Goal: Task Accomplishment & Management: Complete application form

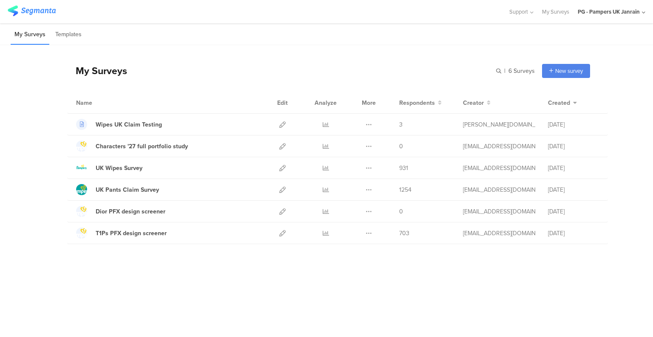
click at [325, 148] on icon at bounding box center [326, 146] width 6 height 6
click at [323, 209] on icon at bounding box center [326, 211] width 6 height 6
click at [323, 144] on icon at bounding box center [326, 146] width 6 height 6
click at [325, 188] on icon at bounding box center [326, 189] width 6 height 6
click at [326, 210] on icon at bounding box center [326, 211] width 6 height 6
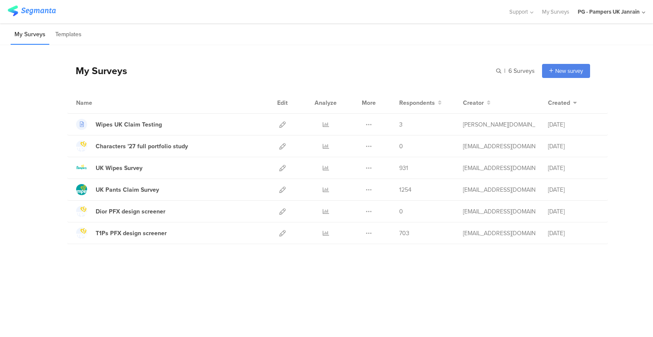
click at [325, 168] on icon at bounding box center [326, 168] width 6 height 6
click at [374, 211] on div "Duplicate Export" at bounding box center [369, 210] width 18 height 21
click at [368, 211] on icon at bounding box center [369, 211] width 6 height 6
click at [362, 233] on button "Duplicate" at bounding box center [352, 232] width 47 height 15
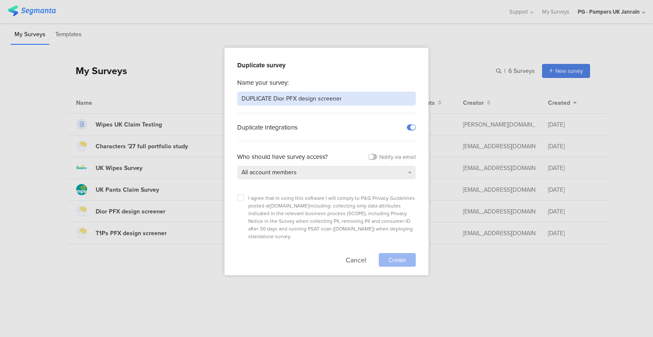
click at [301, 100] on input "DUPLICATE Dior PFX design screener" at bounding box center [326, 98] width 179 height 14
paste input "Tummylastic Consumer Test"
drag, startPoint x: 276, startPoint y: 96, endPoint x: 399, endPoint y: 94, distance: 123.0
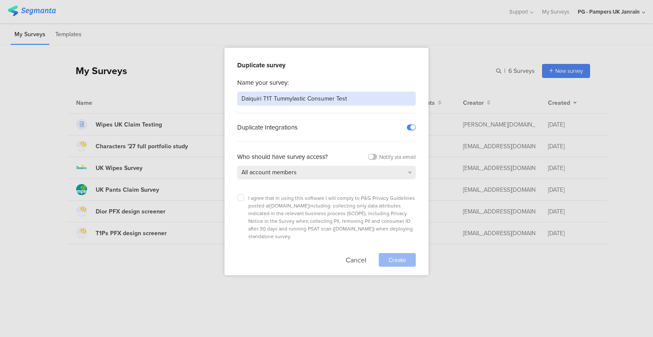
click at [398, 94] on input "Daiquiri T1T Tummylastic Consumer Test" at bounding box center [326, 98] width 179 height 14
type input "Daiquiri T1T - Innovation name"
click at [240, 196] on icon at bounding box center [240, 197] width 3 height 3
click at [0, 0] on input "checkbox" at bounding box center [0, 0] width 0 height 0
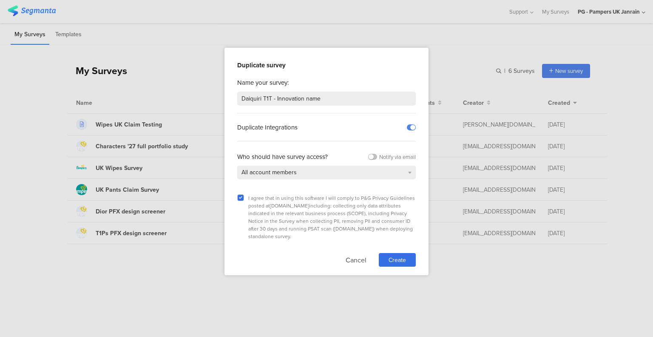
click at [403, 255] on span "Create" at bounding box center [397, 259] width 17 height 9
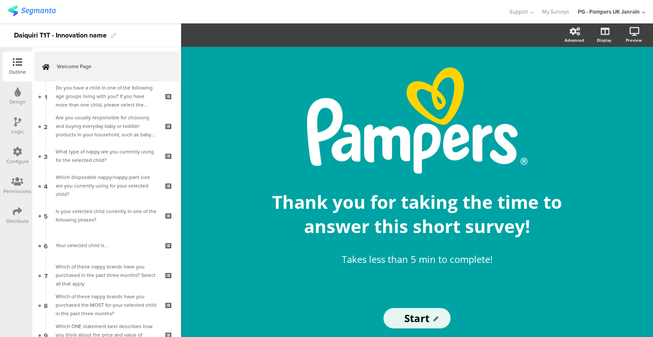
click at [56, 73] on link "Welcome Page" at bounding box center [106, 66] width 145 height 30
click at [101, 88] on div "Do you have a child in one of the following age groups living with you? If you …" at bounding box center [107, 96] width 102 height 26
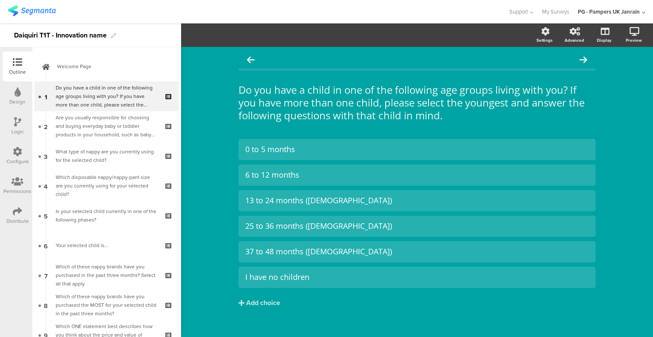
click at [88, 129] on div "Are you usually responsible for choosing and buying everyday baby or toddler pr…" at bounding box center [107, 126] width 102 height 26
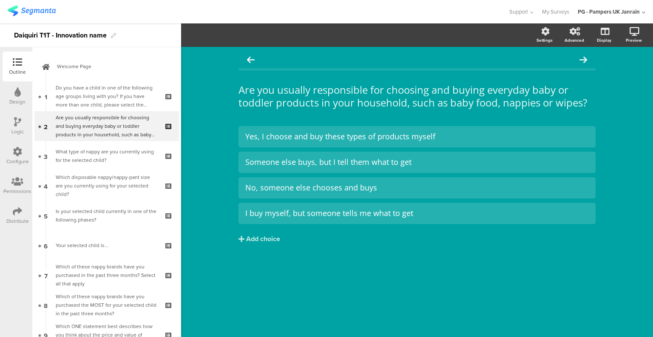
scroll to position [43, 0]
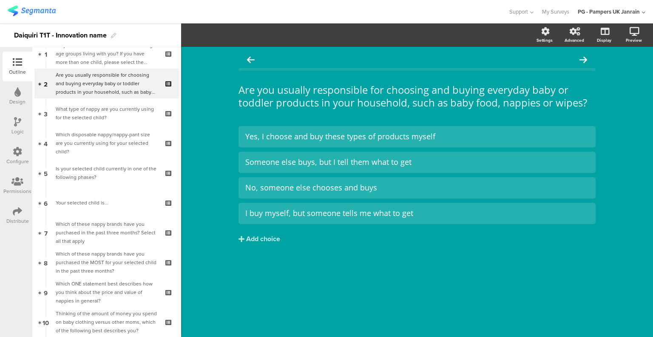
click at [100, 120] on div "What type of nappy are you currently using for the selected child?" at bounding box center [107, 113] width 102 height 17
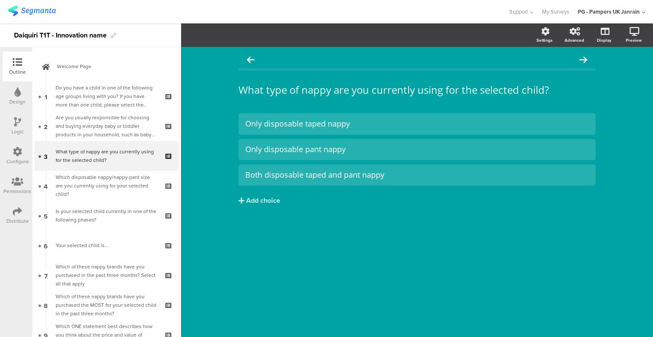
click at [97, 93] on div "Do you have a child in one of the following age groups living with you? If you …" at bounding box center [107, 96] width 102 height 26
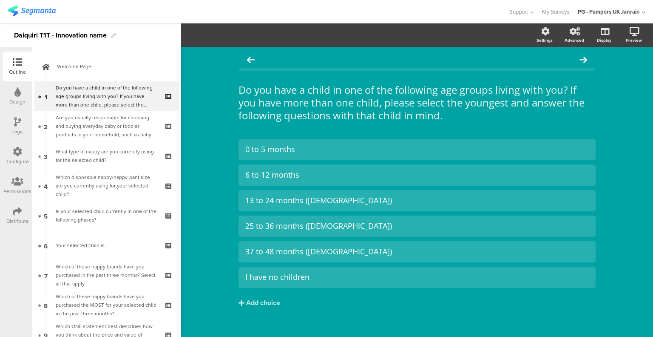
click at [100, 122] on div "Are you usually responsible for choosing and buying everyday baby or toddler pr…" at bounding box center [107, 126] width 102 height 26
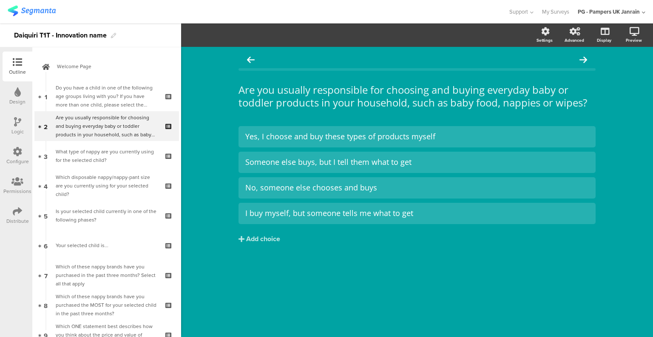
click at [102, 104] on div "Do you have a child in one of the following age groups living with you? If you …" at bounding box center [107, 96] width 102 height 26
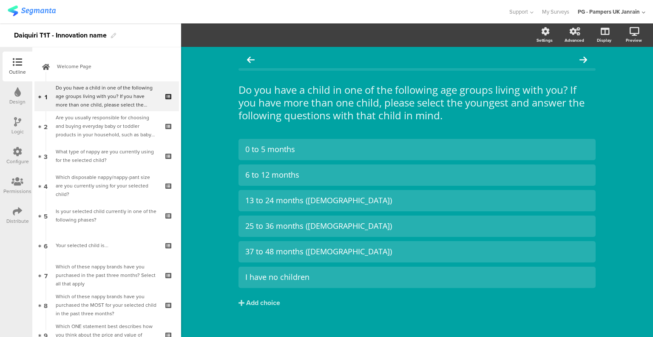
click at [337, 277] on div "I have no children" at bounding box center [417, 277] width 344 height 10
click at [108, 126] on div "Are you usually responsible for choosing and buying everyday baby or toddler pr…" at bounding box center [107, 126] width 102 height 26
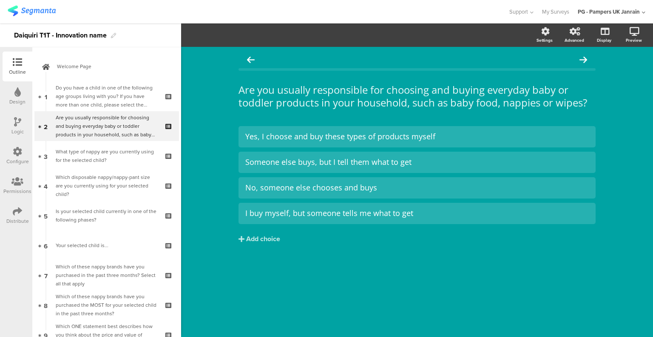
click at [114, 149] on div "What type of nappy are you currently using for the selected child?" at bounding box center [107, 155] width 102 height 17
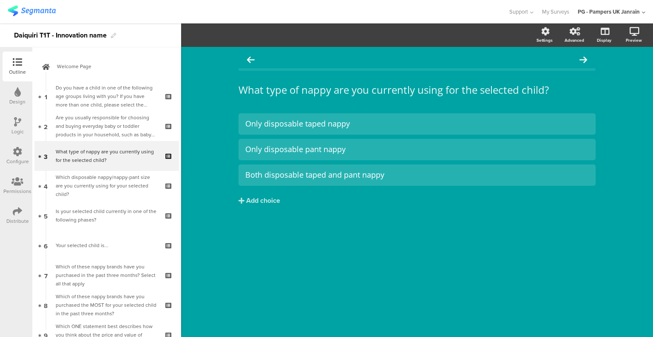
click at [112, 187] on div "Which disposable nappy/nappy-pant size are you currently using for your selecte…" at bounding box center [107, 186] width 102 height 26
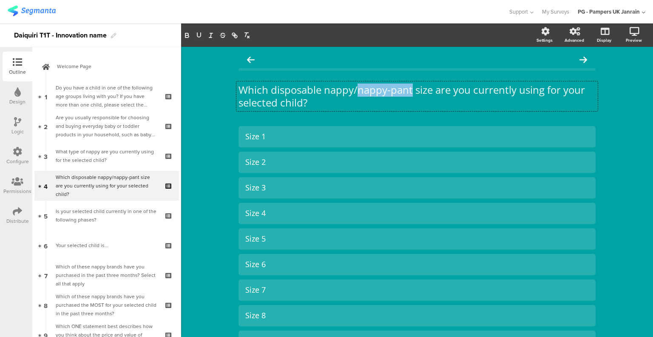
drag, startPoint x: 353, startPoint y: 91, endPoint x: 408, endPoint y: 95, distance: 55.0
click at [408, 95] on div "Which disposable nappy/nappy-pant size are you currently using for your selecte…" at bounding box center [418, 96] width 362 height 30
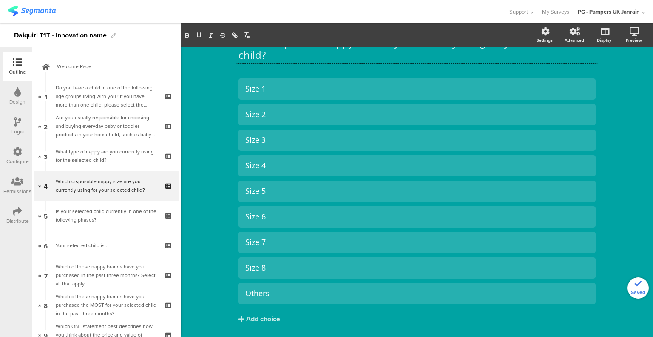
scroll to position [74, 0]
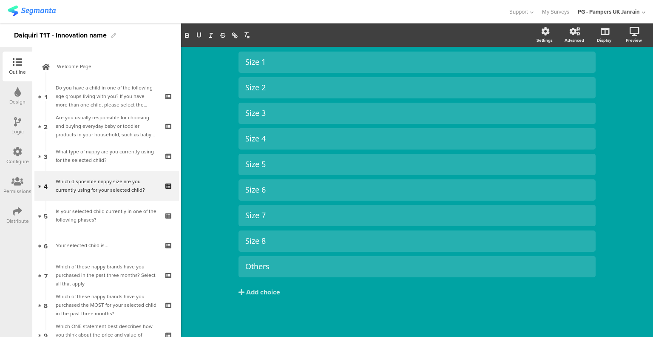
click at [109, 209] on div "Is your selected child currently in one of the following phases?" at bounding box center [107, 215] width 102 height 17
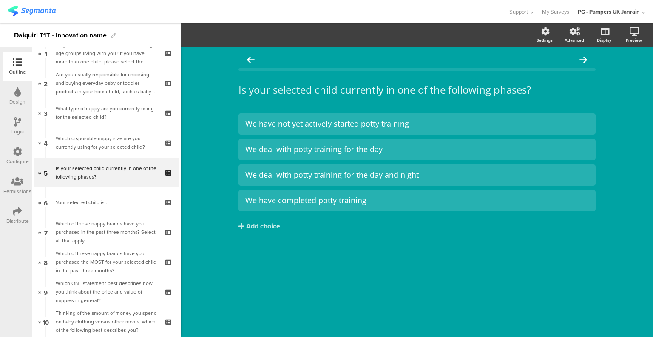
scroll to position [85, 0]
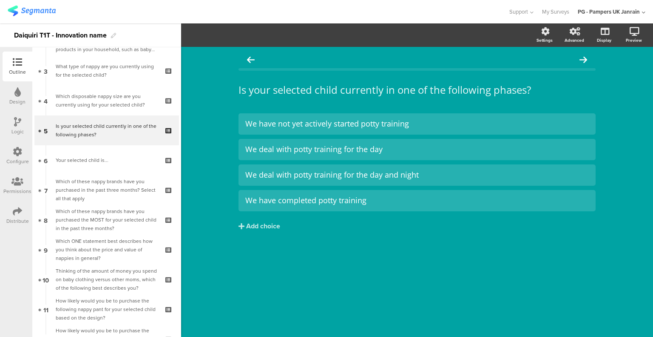
click at [98, 168] on link "6 Your selected child is..." at bounding box center [106, 160] width 145 height 30
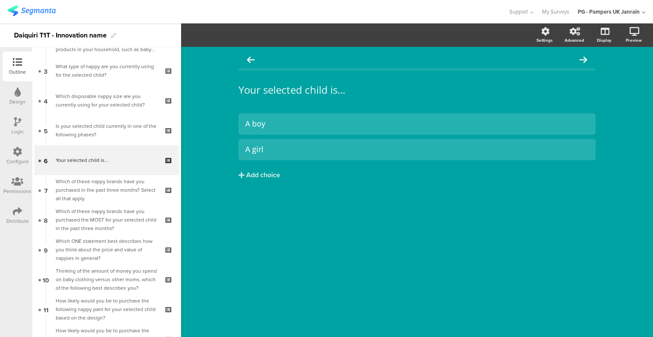
click at [92, 192] on div "Which of these nappy brands have you purchased in the past three months? Select…" at bounding box center [107, 190] width 102 height 26
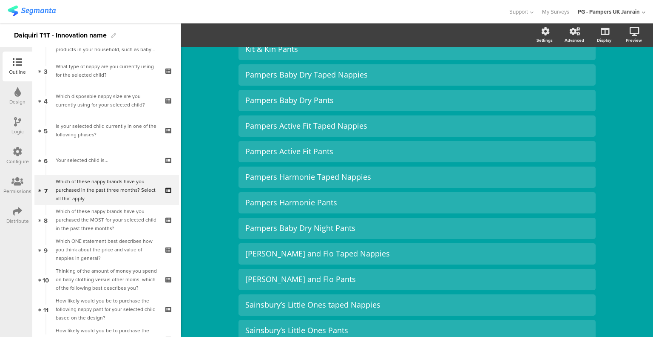
scroll to position [255, 0]
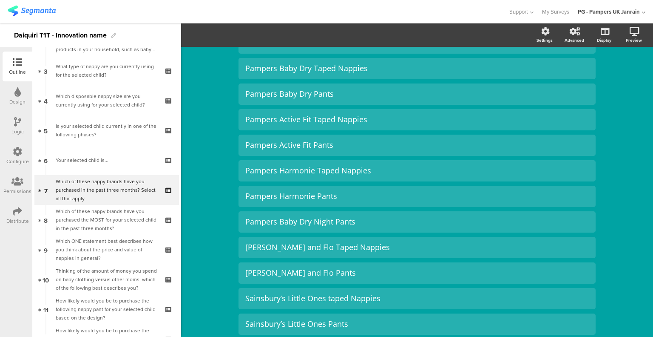
click at [143, 216] on div "Which of these nappy brands have you purchased the MOST for your selected child…" at bounding box center [107, 220] width 102 height 26
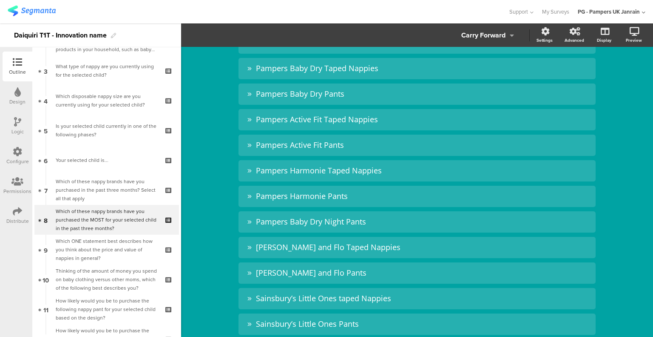
scroll to position [311, 0]
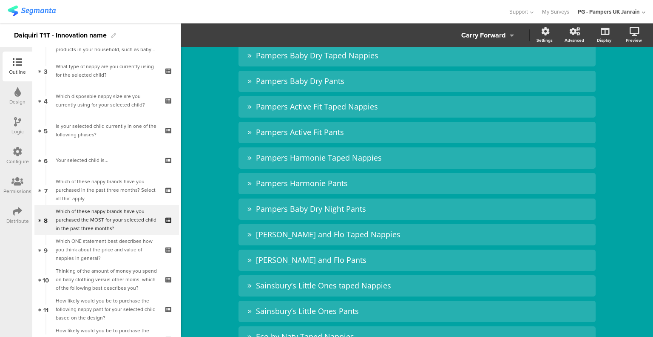
click at [120, 218] on div "Which of these nappy brands have you purchased the MOST for your selected child…" at bounding box center [107, 220] width 102 height 26
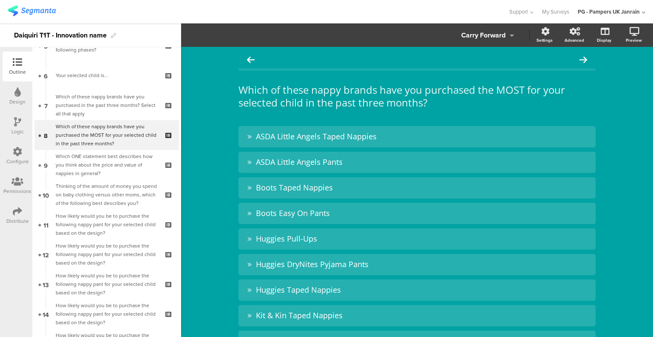
scroll to position [170, 0]
click at [111, 168] on div "Which ONE statement best describes how you think about the price and value of n…" at bounding box center [107, 164] width 102 height 26
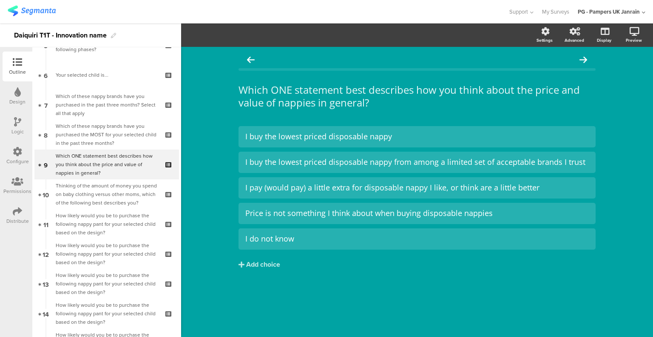
click at [110, 168] on div "Which ONE statement best describes how you think about the price and value of n…" at bounding box center [107, 164] width 102 height 26
click at [166, 171] on icon at bounding box center [169, 170] width 7 height 8
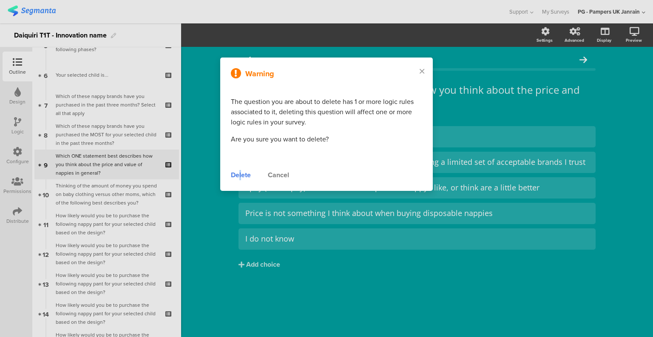
drag, startPoint x: 240, startPoint y: 175, endPoint x: 96, endPoint y: 142, distance: 147.5
click at [240, 175] on div "Delete" at bounding box center [241, 175] width 20 height 10
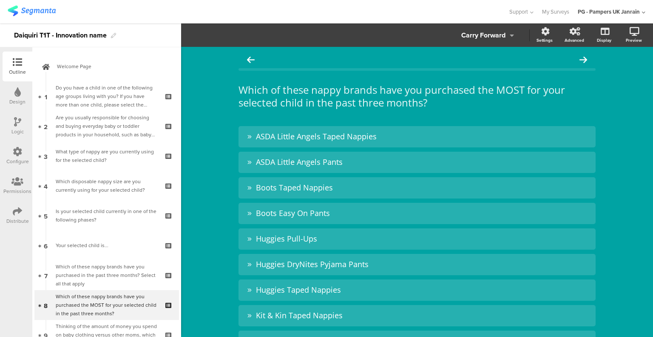
click at [94, 102] on div "Do you have a child in one of the following age groups living with you? If you …" at bounding box center [107, 96] width 102 height 26
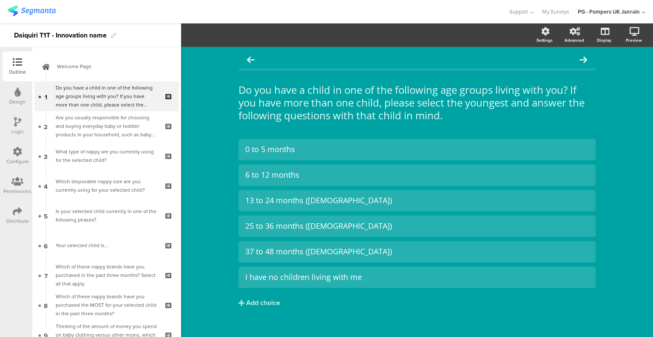
click at [100, 130] on div "Are you usually responsible for choosing and buying everyday baby or toddler pr…" at bounding box center [107, 126] width 102 height 26
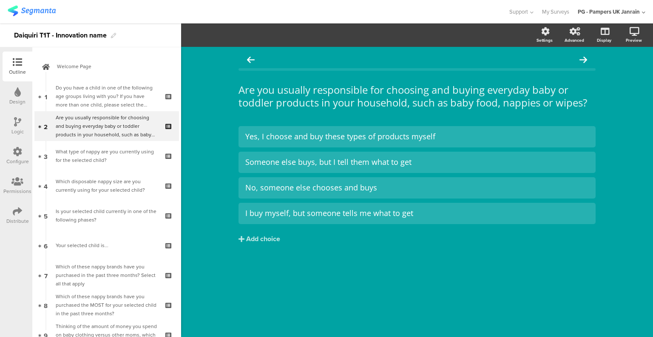
click at [108, 156] on div "What type of nappy are you currently using for the selected child?" at bounding box center [107, 155] width 102 height 17
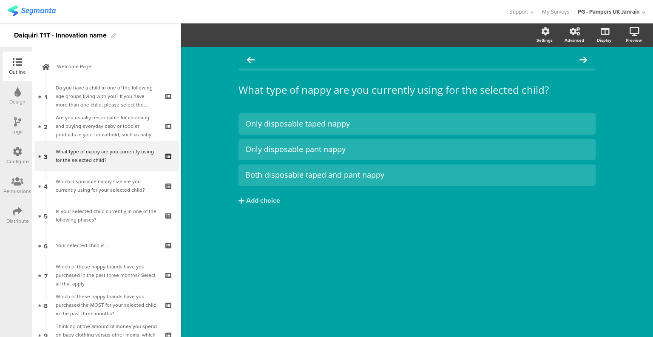
click at [116, 182] on div "Which disposable nappy size are you currently using for your selected child?" at bounding box center [107, 185] width 102 height 17
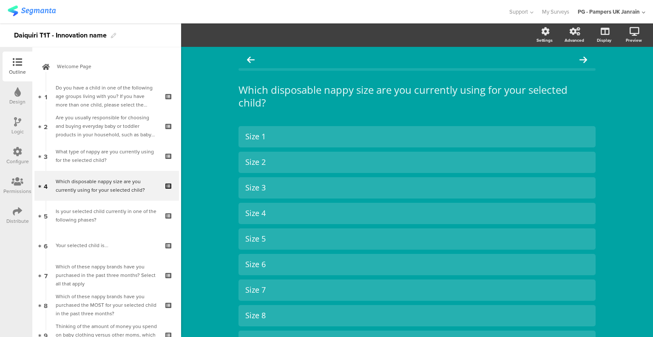
click at [102, 211] on div "Is your selected child currently in one of the following phases?" at bounding box center [107, 215] width 102 height 17
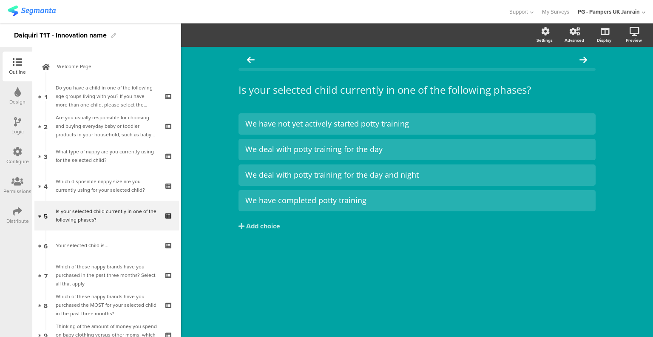
scroll to position [85, 0]
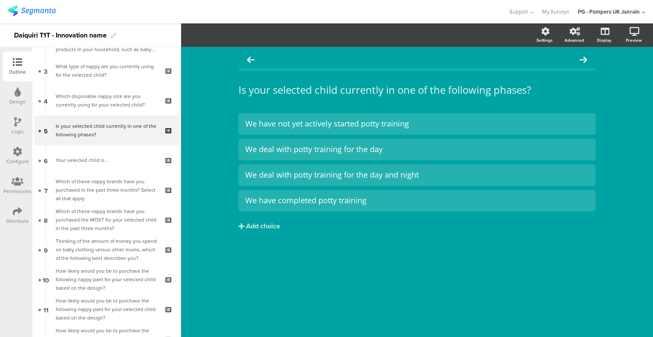
click at [113, 163] on div "Your selected child is..." at bounding box center [107, 160] width 102 height 9
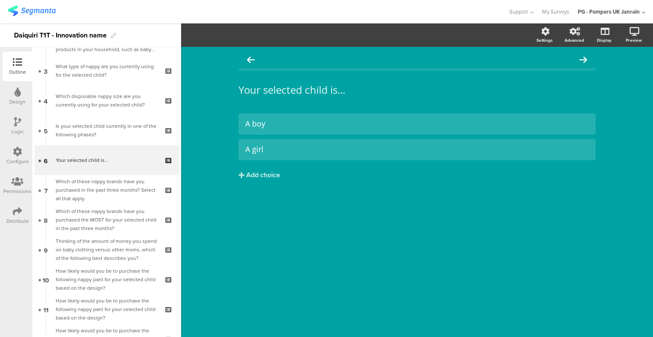
click at [109, 191] on div "Which of these nappy brands have you purchased in the past three months? Select…" at bounding box center [107, 190] width 102 height 26
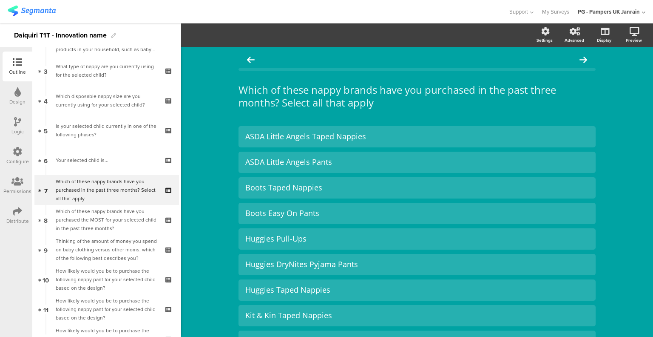
click at [113, 217] on div "Which of these nappy brands have you purchased the MOST for your selected child…" at bounding box center [107, 220] width 102 height 26
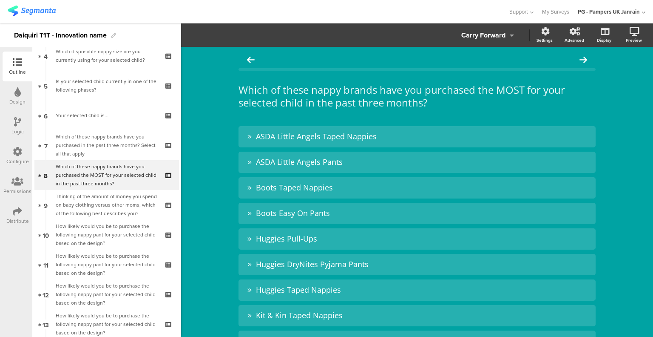
scroll to position [170, 0]
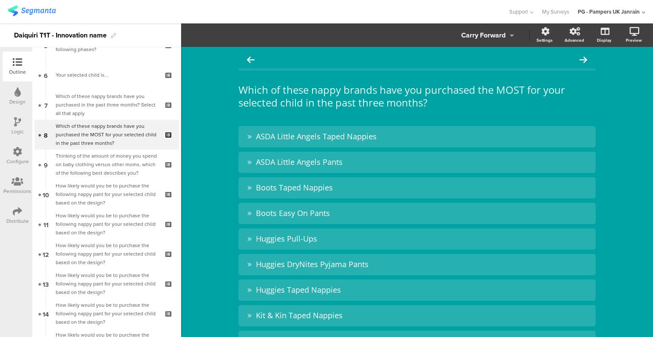
click at [107, 173] on div "Thinking of the amount of money you spend on baby clothing versus other moms, w…" at bounding box center [107, 164] width 102 height 26
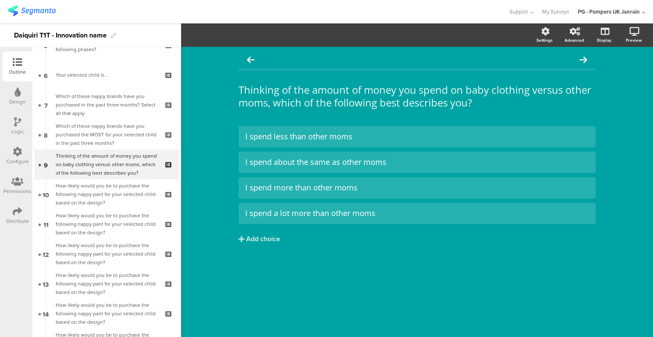
click at [166, 171] on icon at bounding box center [169, 170] width 7 height 8
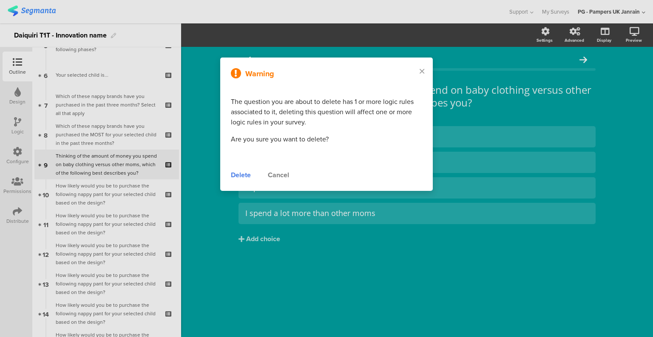
click at [235, 174] on div "Delete" at bounding box center [241, 175] width 20 height 10
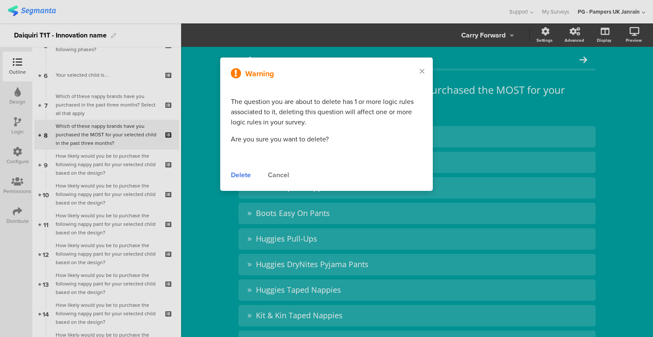
click at [108, 165] on div "How likely would you be to purchase the following nappy pant for your selected …" at bounding box center [107, 164] width 102 height 26
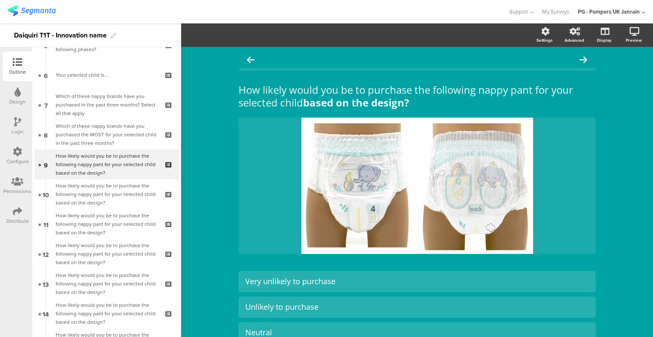
click at [124, 161] on div "How likely would you be to purchase the following nappy pant for your selected …" at bounding box center [107, 164] width 102 height 26
click at [108, 198] on div "How likely would you be to purchase the following nappy pant for your selected …" at bounding box center [107, 194] width 102 height 26
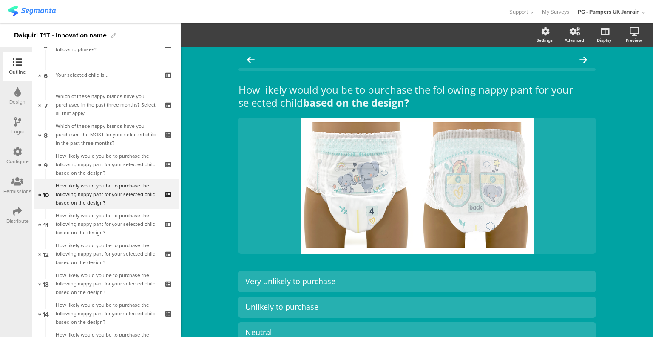
click at [123, 169] on div "How likely would you be to purchase the following nappy pant for your selected …" at bounding box center [107, 164] width 102 height 26
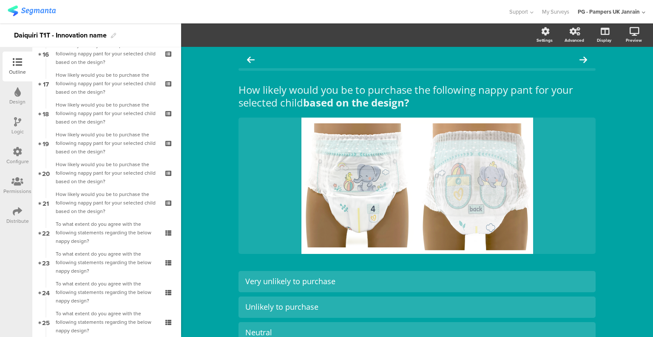
scroll to position [453, 0]
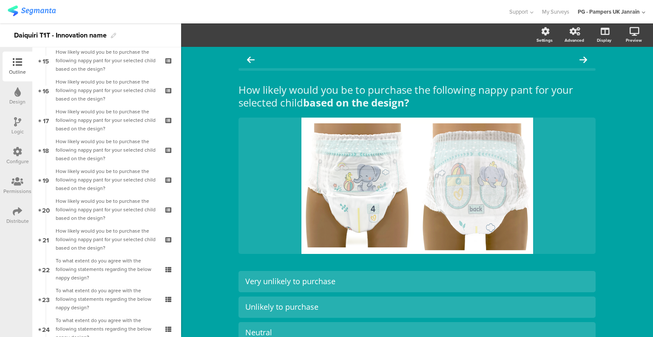
click at [166, 156] on icon at bounding box center [169, 155] width 7 height 8
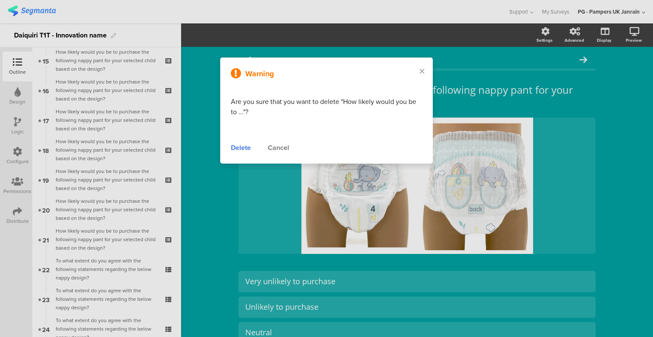
click at [245, 149] on div "Delete" at bounding box center [241, 148] width 20 height 10
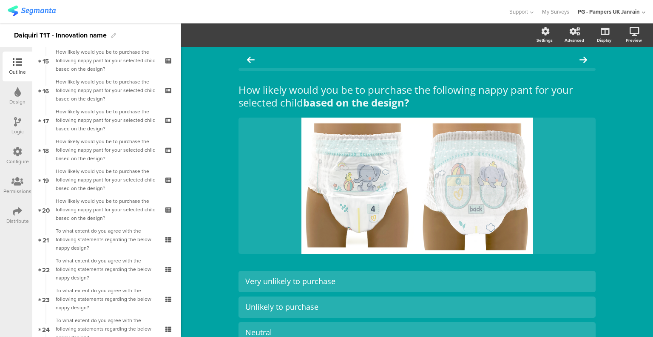
click at [19, 124] on icon at bounding box center [17, 121] width 7 height 9
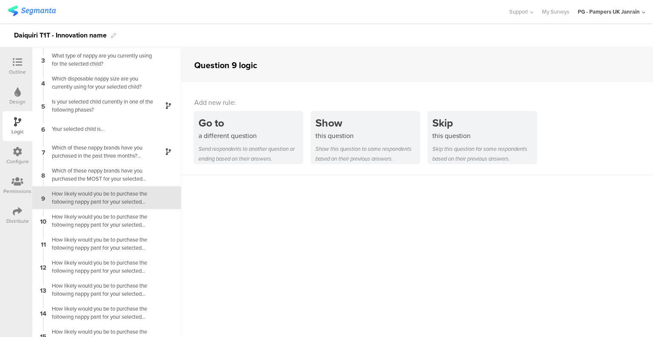
scroll to position [51, 0]
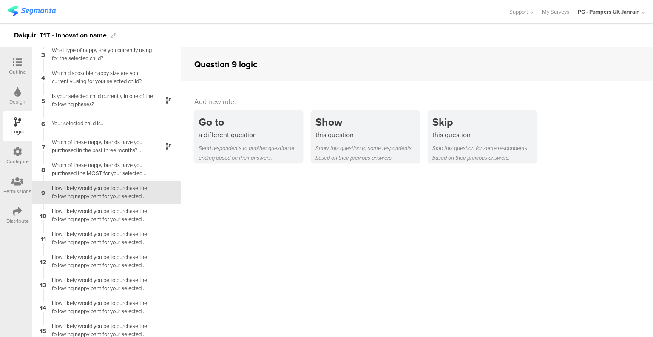
click at [23, 68] on div "Outline" at bounding box center [17, 72] width 17 height 8
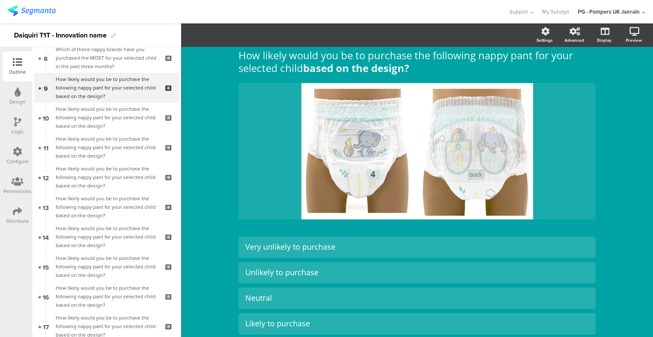
scroll to position [313, 0]
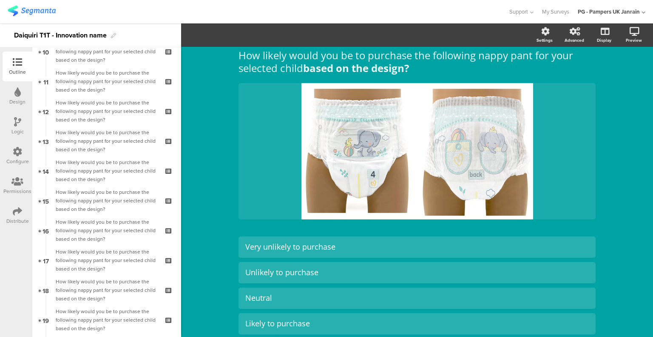
click at [115, 145] on div "How likely would you be to purchase the following nappy pant for your selected …" at bounding box center [107, 141] width 102 height 26
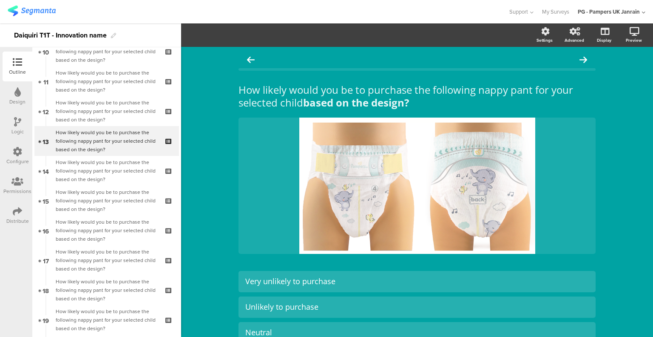
drag, startPoint x: 111, startPoint y: 220, endPoint x: 107, endPoint y: 233, distance: 14.3
click at [166, 177] on icon at bounding box center [169, 176] width 7 height 8
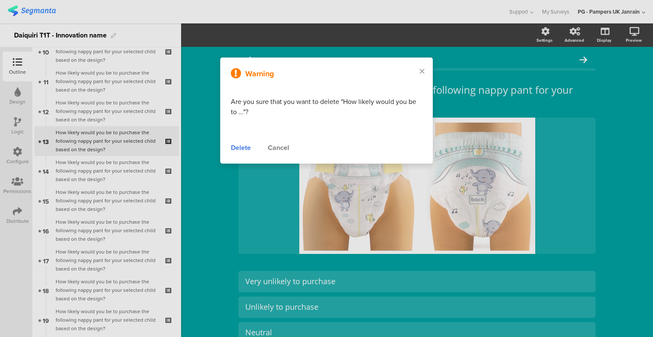
click at [236, 146] on div "Delete" at bounding box center [241, 148] width 20 height 10
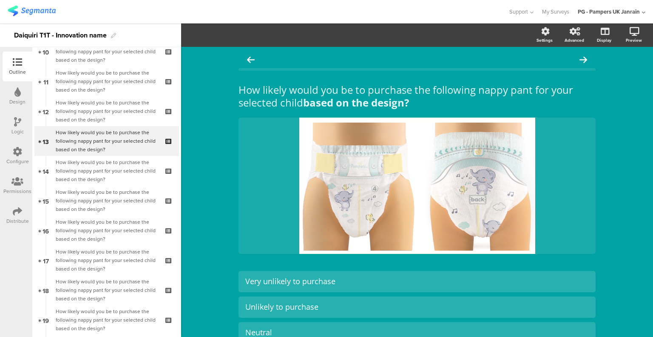
click at [166, 149] on icon at bounding box center [169, 147] width 7 height 8
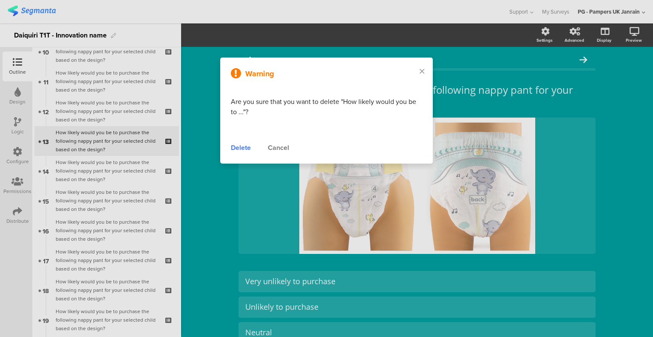
click at [237, 148] on div "Delete" at bounding box center [241, 148] width 20 height 10
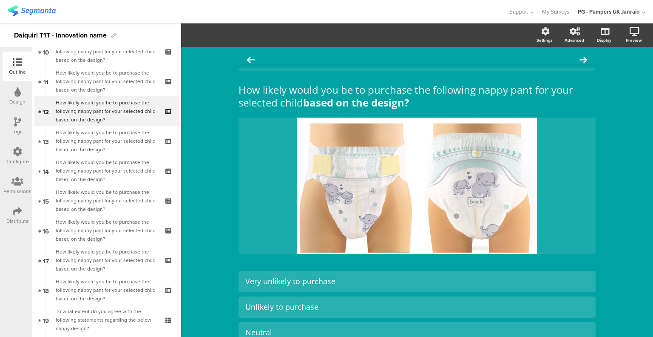
click at [166, 206] on icon at bounding box center [169, 206] width 7 height 8
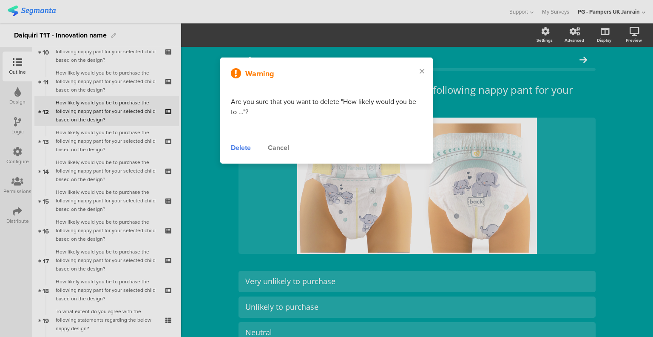
click at [237, 148] on div "Delete" at bounding box center [241, 148] width 20 height 10
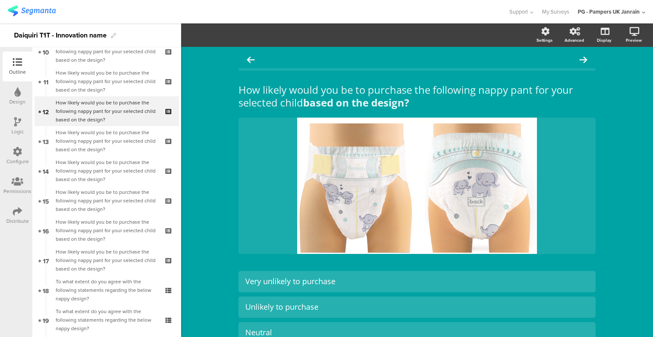
click at [166, 236] on icon at bounding box center [169, 236] width 7 height 8
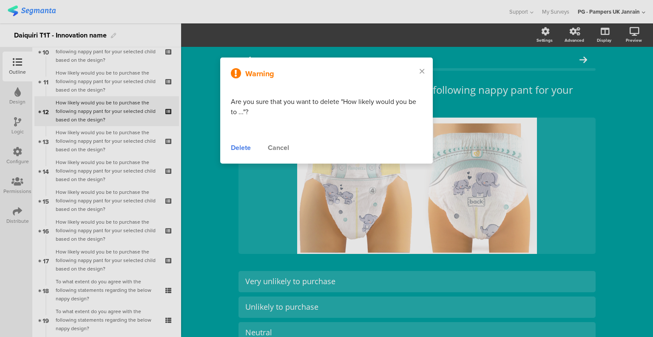
click at [245, 148] on div "Delete" at bounding box center [241, 148] width 20 height 10
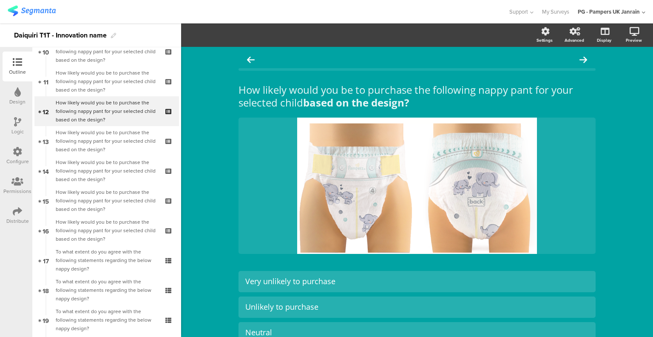
click at [166, 204] on icon at bounding box center [169, 206] width 7 height 8
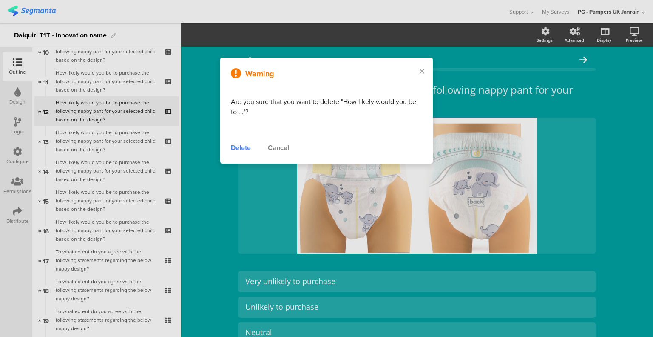
click at [236, 149] on div "Delete" at bounding box center [241, 148] width 20 height 10
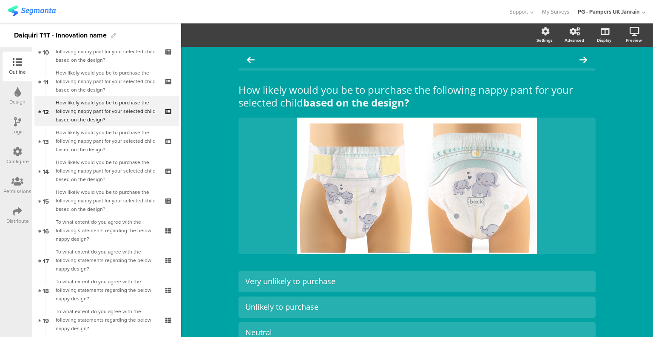
click at [166, 264] on icon at bounding box center [169, 266] width 7 height 8
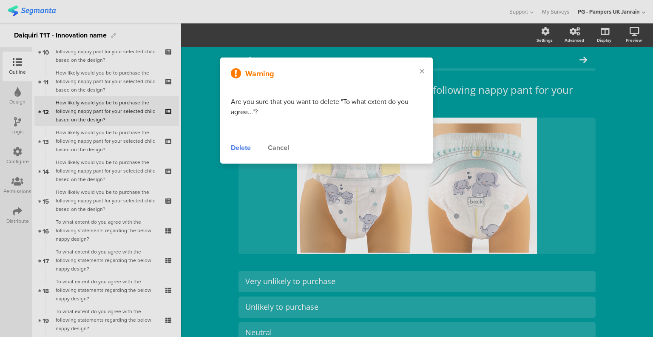
click at [251, 148] on div "Delete Cancel" at bounding box center [326, 148] width 191 height 10
click at [247, 149] on div "Delete" at bounding box center [241, 148] width 20 height 10
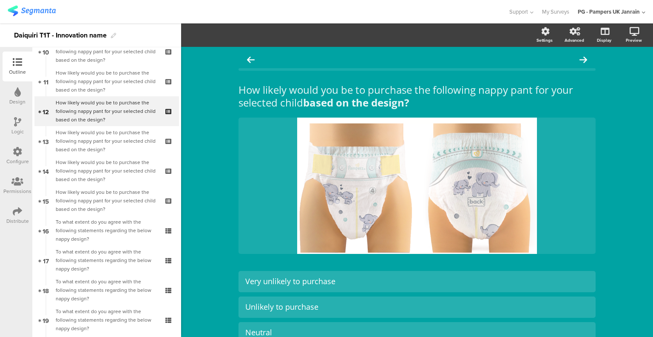
scroll to position [525, 0]
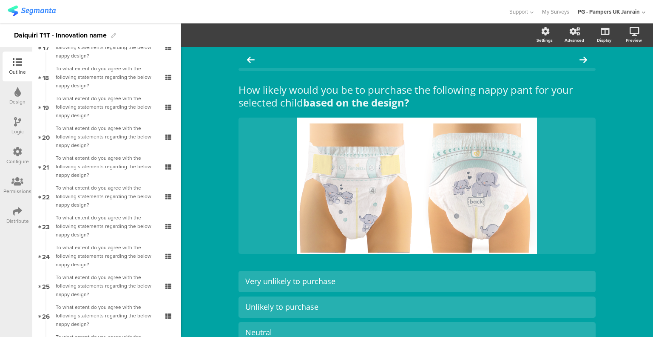
click at [166, 264] on icon at bounding box center [169, 261] width 7 height 8
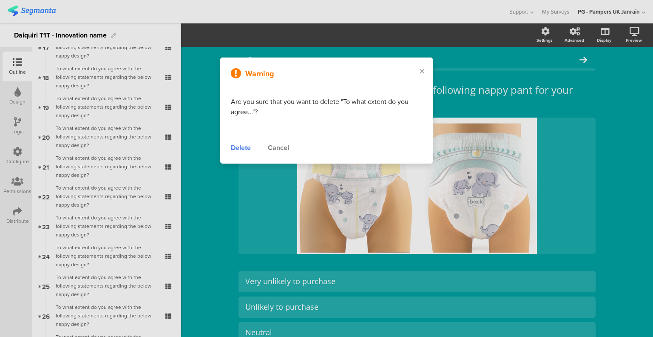
click at [246, 146] on div "Delete" at bounding box center [241, 148] width 20 height 10
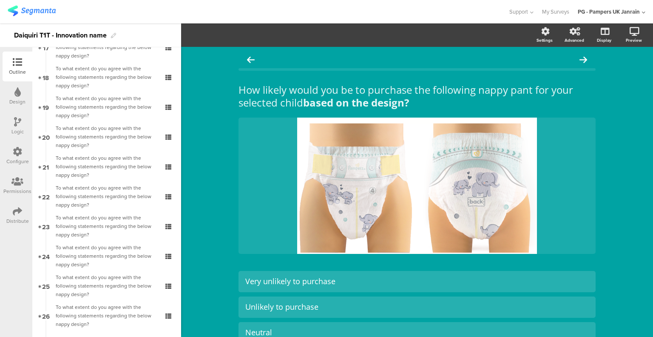
click at [104, 255] on div "To what extent do you agree with the following statements regarding the below n…" at bounding box center [107, 256] width 102 height 26
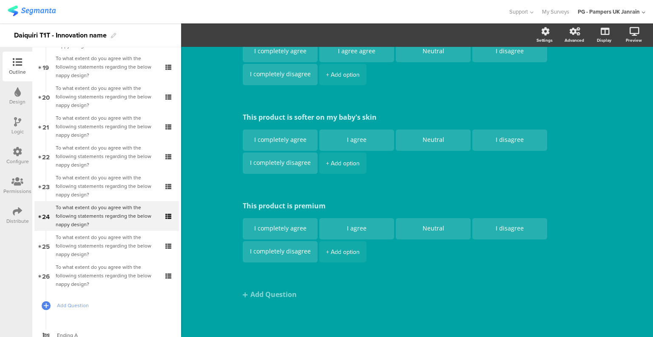
scroll to position [597, 0]
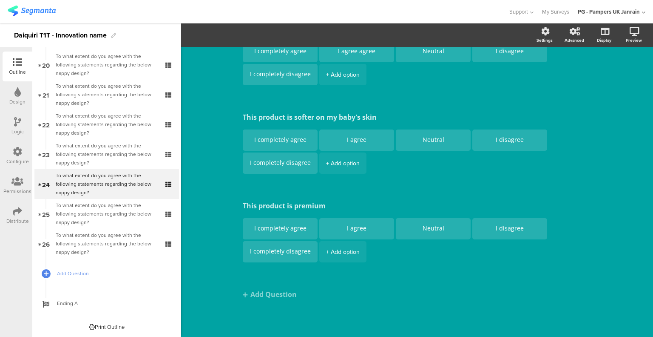
click at [113, 214] on div "To what extent do you agree with the following statements regarding the below n…" at bounding box center [107, 214] width 102 height 26
click at [115, 235] on div "To what extent do you agree with the following statements regarding the below n…" at bounding box center [107, 244] width 102 height 26
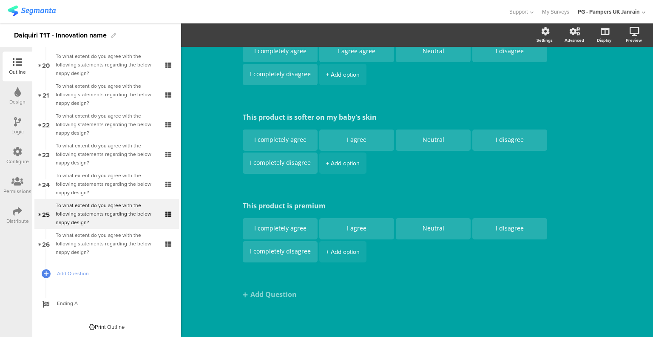
scroll to position [206, 0]
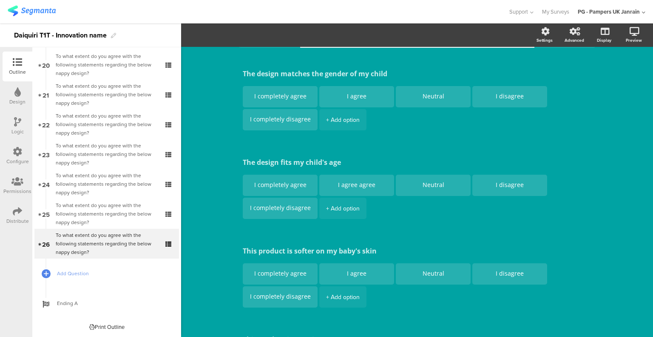
click at [117, 241] on div "To what extent do you agree with the following statements regarding the below n…" at bounding box center [107, 244] width 102 height 26
click at [117, 223] on div "To what extent do you agree with the following statements regarding the below n…" at bounding box center [107, 214] width 102 height 26
click at [121, 241] on div "To what extent do you agree with the following statements regarding the below n…" at bounding box center [107, 244] width 102 height 26
click at [166, 249] on icon at bounding box center [169, 249] width 7 height 8
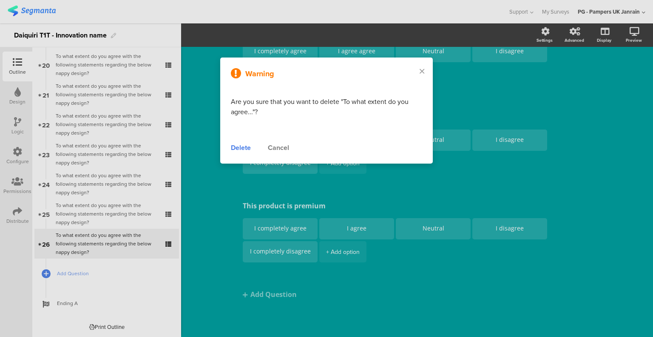
click at [235, 147] on div "Delete" at bounding box center [241, 148] width 20 height 10
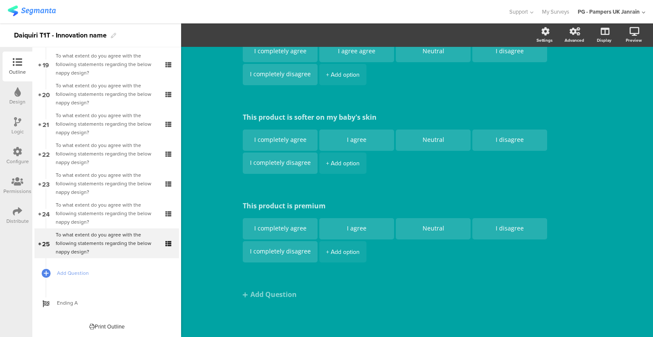
click at [166, 217] on icon at bounding box center [169, 219] width 7 height 8
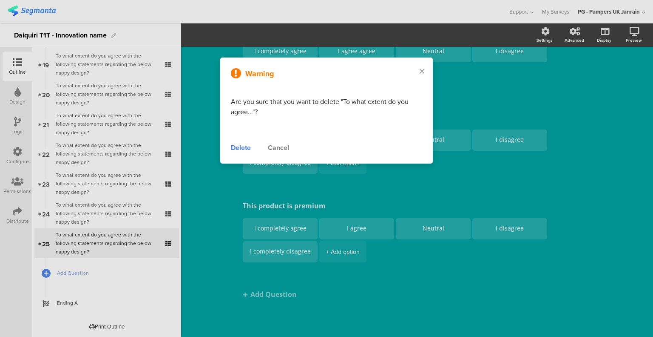
click at [242, 151] on div "Delete" at bounding box center [241, 148] width 20 height 10
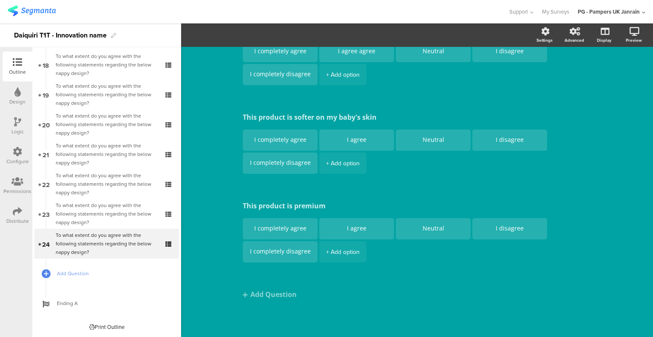
click at [166, 190] on icon at bounding box center [169, 189] width 7 height 8
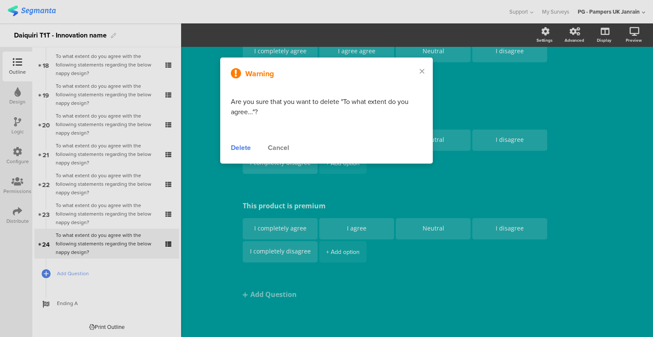
click at [245, 147] on div "Delete" at bounding box center [241, 148] width 20 height 10
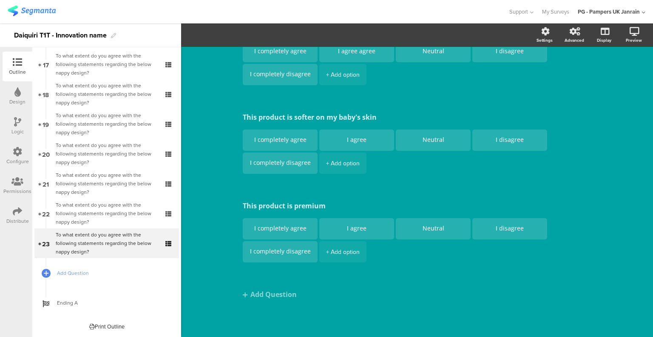
click at [112, 100] on div "To what extent do you agree with the following statements regarding the below n…" at bounding box center [107, 94] width 102 height 26
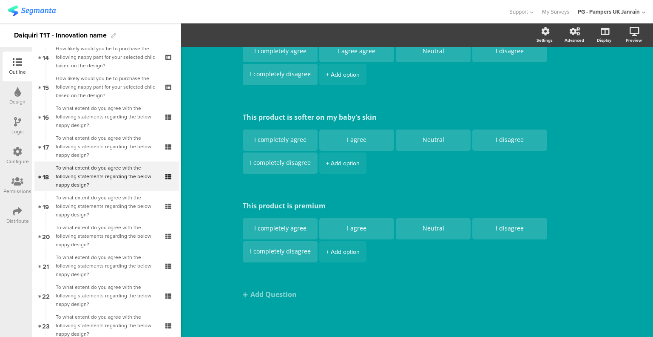
scroll to position [423, 0]
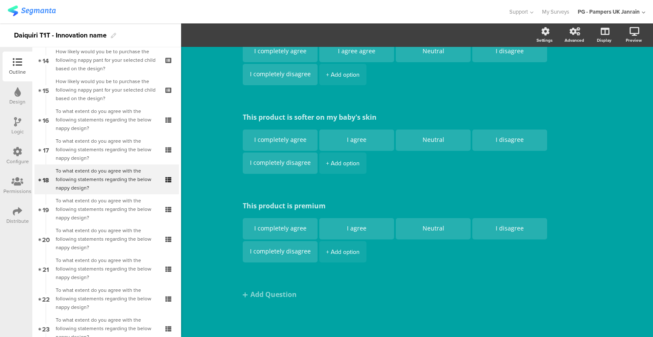
click at [98, 123] on div "To what extent do you agree with the following statements regarding the below n…" at bounding box center [107, 120] width 102 height 26
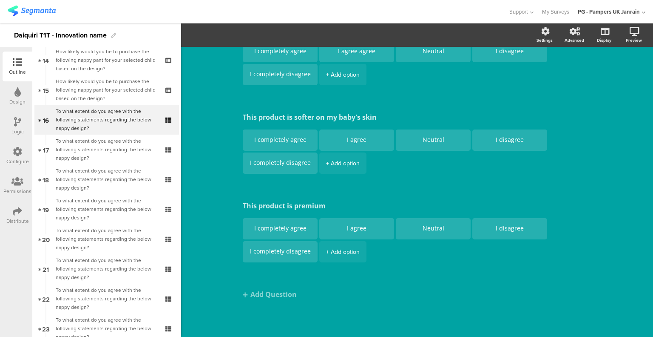
click at [137, 148] on div "To what extent do you agree with the following statements regarding the below n…" at bounding box center [107, 150] width 102 height 26
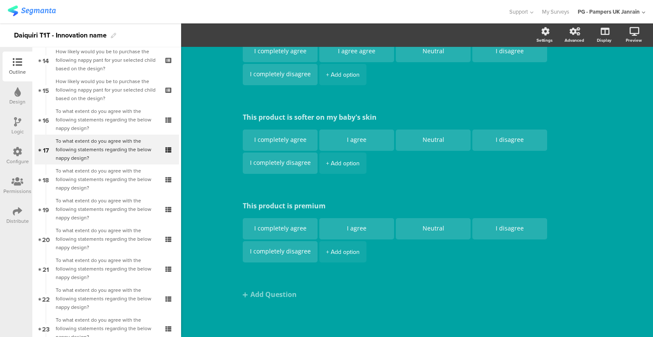
scroll to position [206, 0]
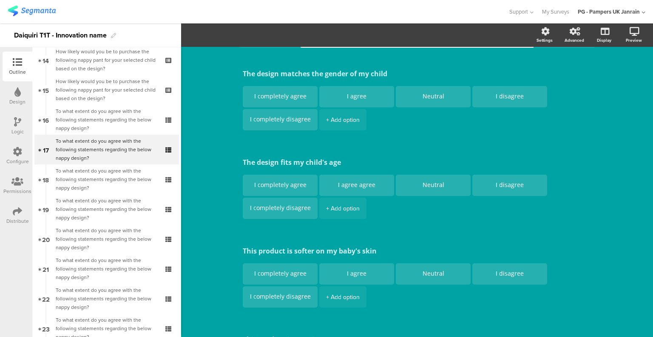
click at [166, 154] on icon at bounding box center [169, 155] width 7 height 8
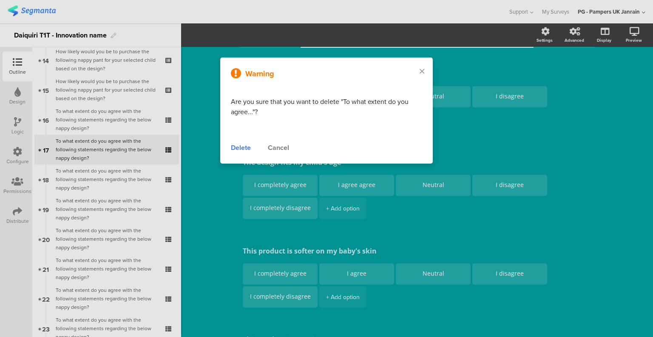
scroll to position [340, 0]
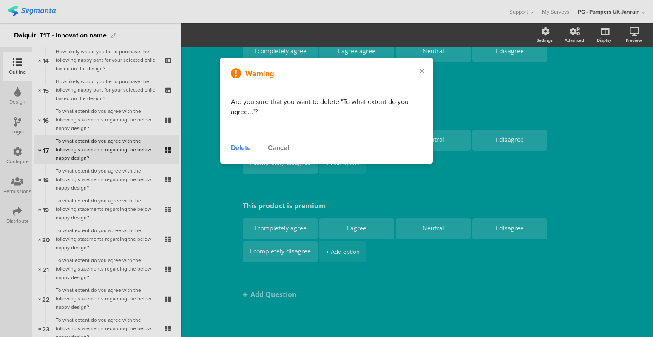
click at [248, 149] on div "Delete" at bounding box center [241, 148] width 20 height 10
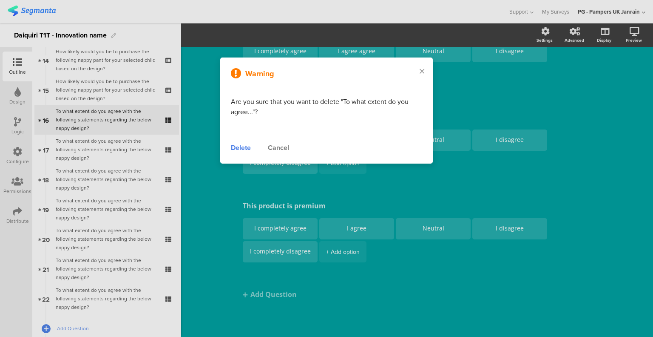
click at [103, 122] on div "To what extent do you agree with the following statements regarding the below n…" at bounding box center [107, 120] width 102 height 26
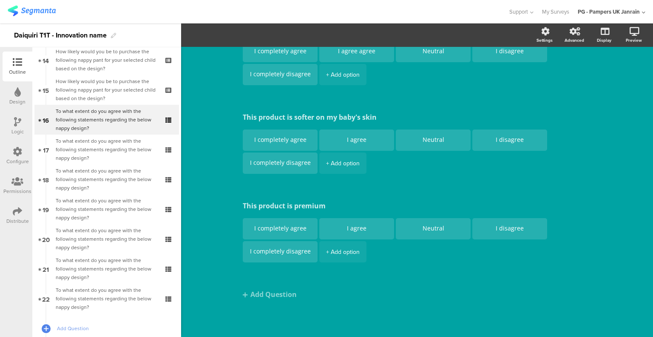
click at [111, 126] on div "To what extent do you agree with the following statements regarding the below n…" at bounding box center [107, 120] width 102 height 26
click at [128, 152] on div "To what extent do you agree with the following statements regarding the below n…" at bounding box center [107, 150] width 102 height 26
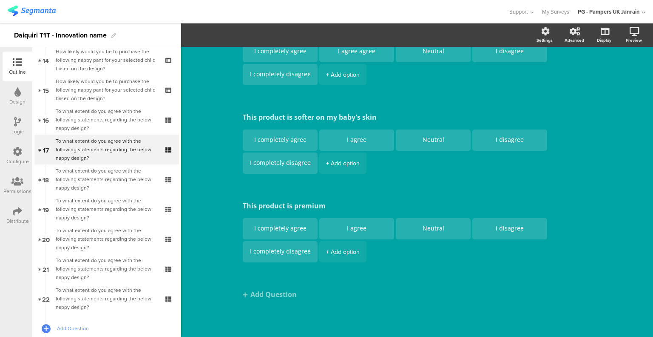
click at [131, 185] on div "To what extent do you agree with the following statements regarding the below n…" at bounding box center [107, 179] width 102 height 26
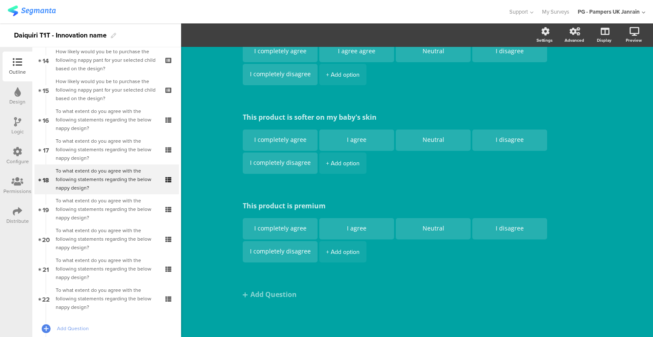
click at [166, 186] on icon at bounding box center [169, 185] width 7 height 8
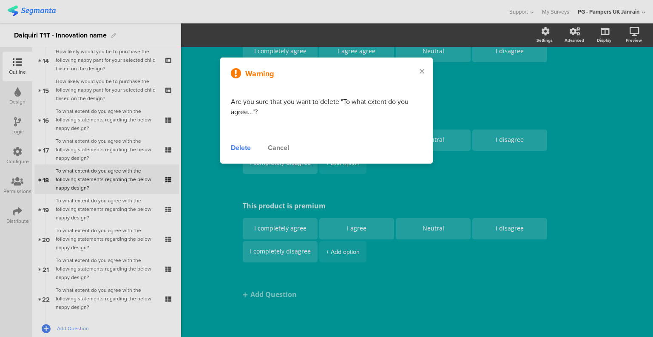
click at [236, 146] on div "Delete" at bounding box center [241, 148] width 20 height 10
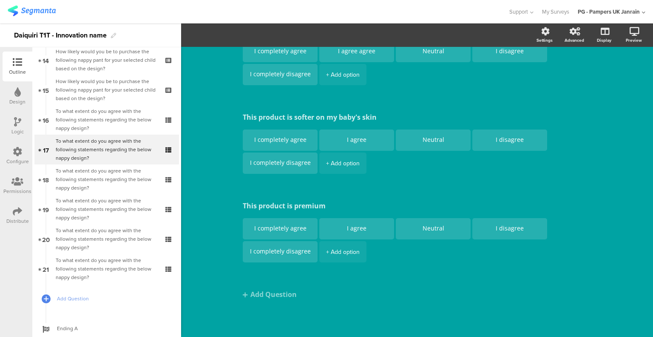
click at [166, 97] on icon at bounding box center [169, 95] width 7 height 8
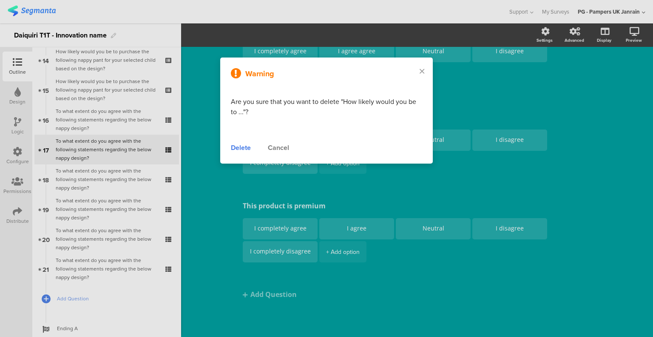
click at [240, 145] on div "Delete" at bounding box center [241, 148] width 20 height 10
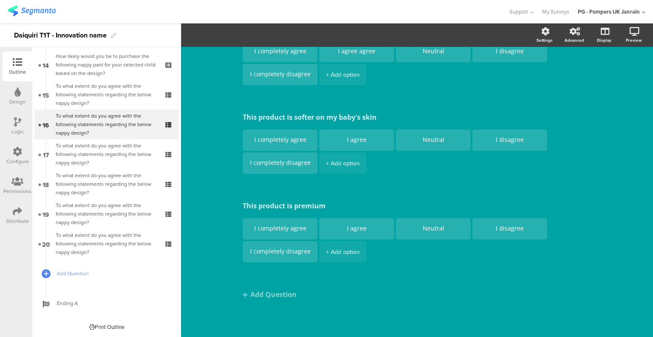
click at [166, 102] on icon at bounding box center [169, 100] width 7 height 8
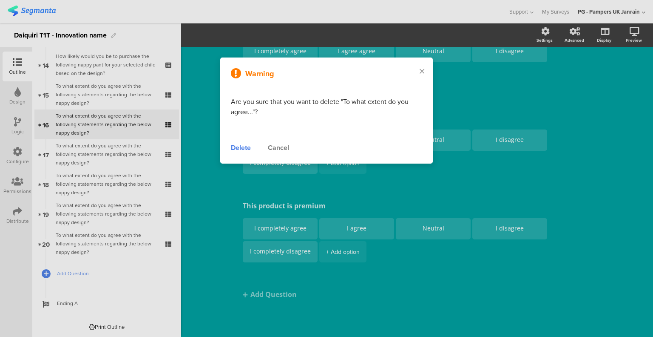
click at [242, 146] on div "Delete" at bounding box center [241, 148] width 20 height 10
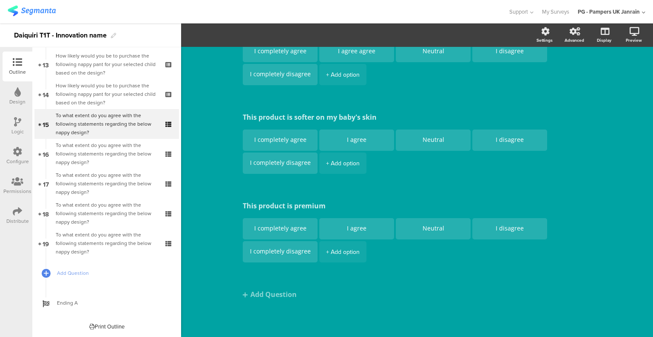
click at [166, 160] on icon at bounding box center [169, 159] width 7 height 8
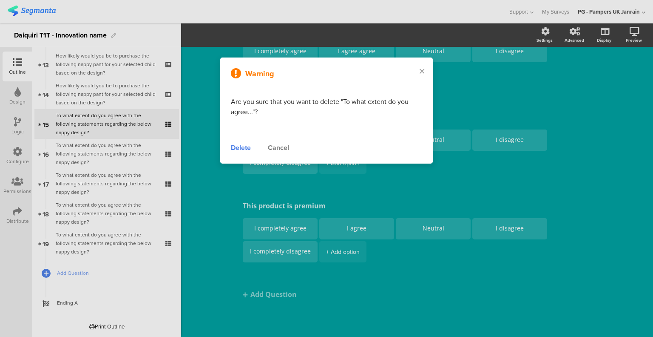
click at [234, 148] on div "Delete" at bounding box center [241, 148] width 20 height 10
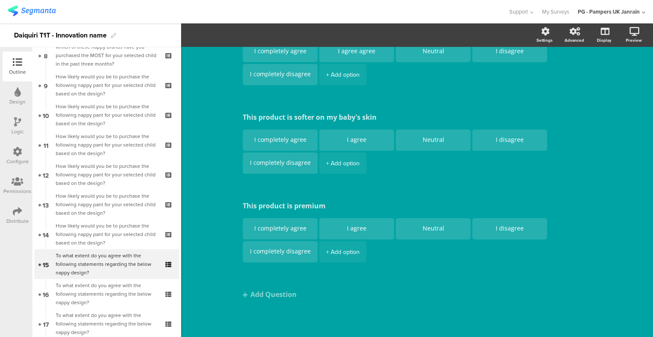
scroll to position [189, 0]
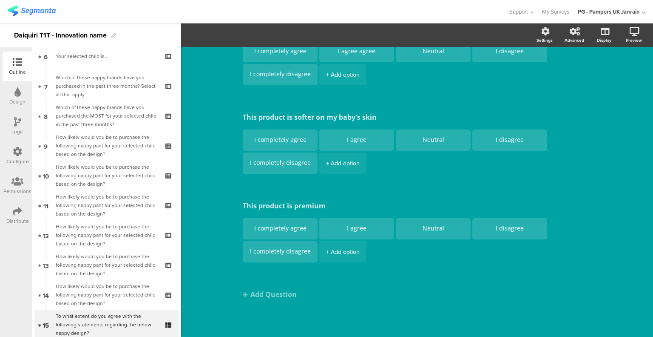
click at [166, 148] on icon at bounding box center [169, 151] width 7 height 8
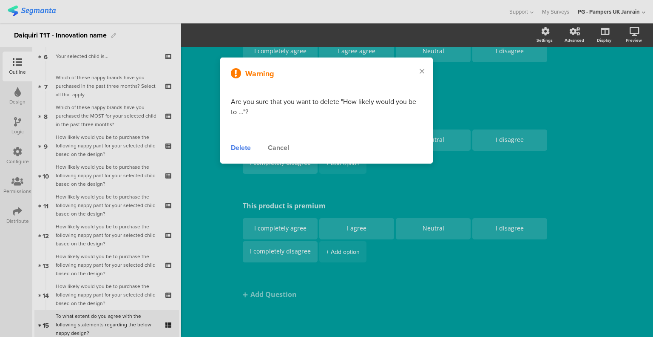
click at [237, 149] on div "Delete" at bounding box center [241, 148] width 20 height 10
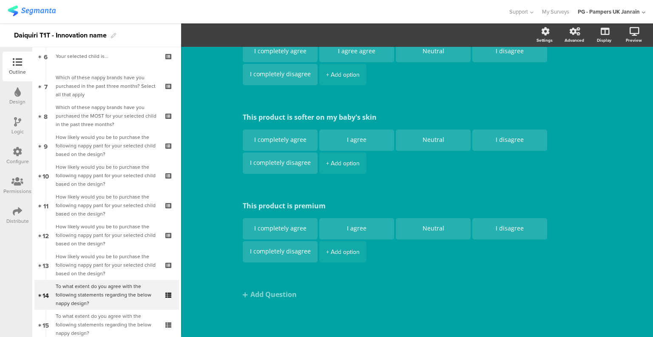
click at [115, 110] on div "Which of these nappy brands have you purchased the MOST for your selected child…" at bounding box center [107, 116] width 102 height 26
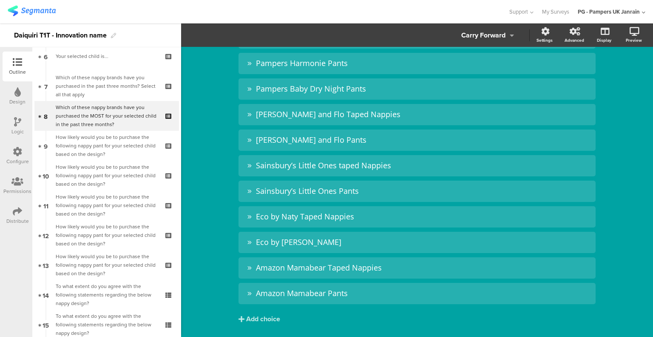
click at [117, 143] on div "How likely would you be to purchase the following nappy pant for your selected …" at bounding box center [107, 146] width 102 height 26
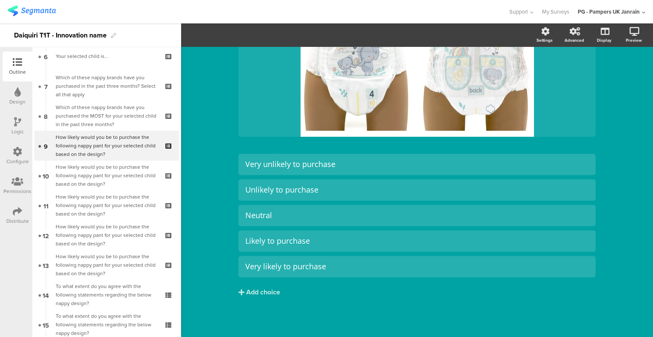
scroll to position [117, 0]
click at [125, 151] on div "How likely would you be to purchase the following nappy pant for your selected …" at bounding box center [107, 146] width 102 height 26
click at [113, 172] on div "How likely would you be to purchase the following nappy pant for your selected …" at bounding box center [107, 176] width 102 height 26
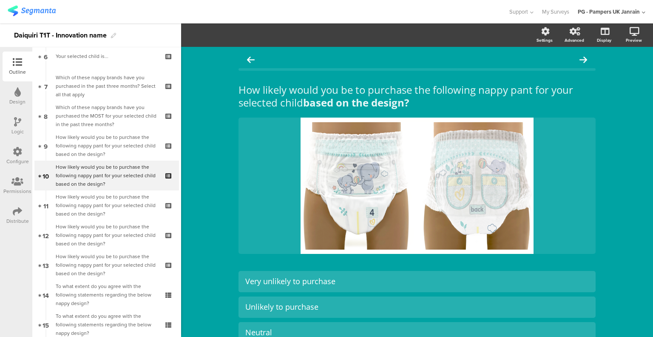
click at [166, 180] on icon at bounding box center [169, 181] width 7 height 8
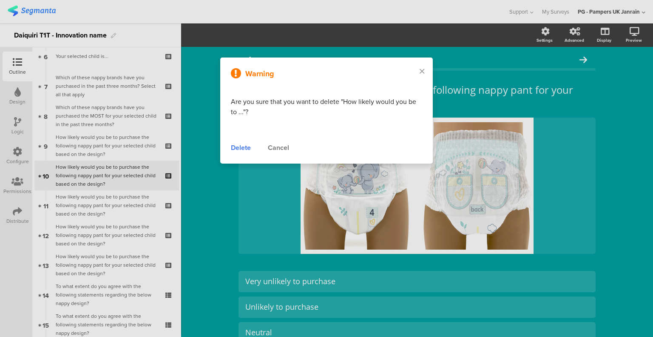
click at [246, 145] on div "Delete" at bounding box center [241, 148] width 20 height 10
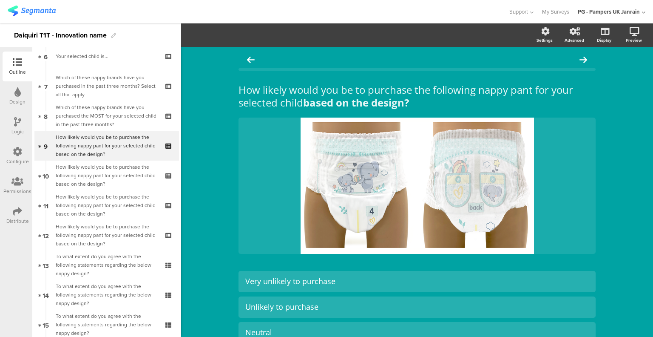
click at [166, 211] on icon at bounding box center [169, 211] width 7 height 8
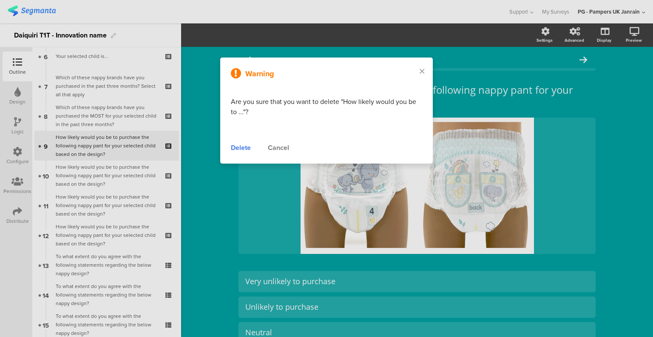
click at [237, 151] on div "Delete" at bounding box center [241, 148] width 20 height 10
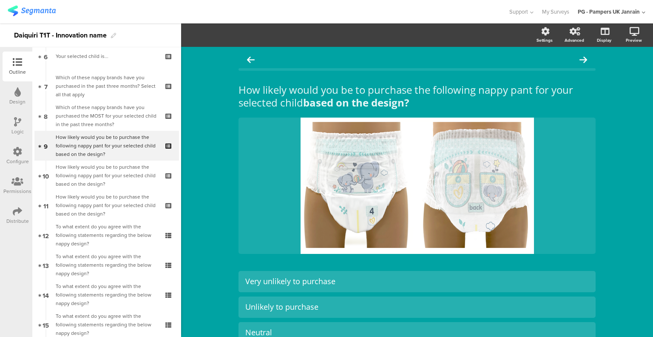
click at [166, 241] on icon at bounding box center [169, 241] width 7 height 8
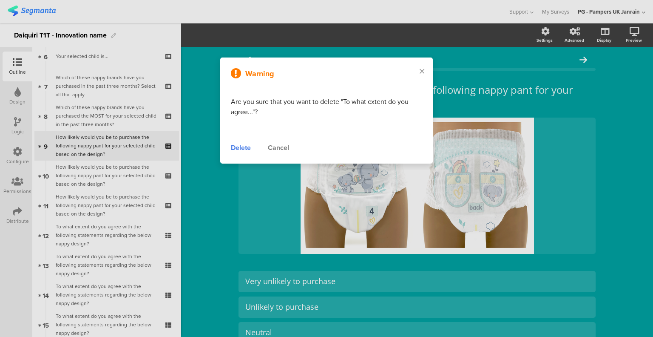
click at [239, 148] on div "Delete" at bounding box center [241, 148] width 20 height 10
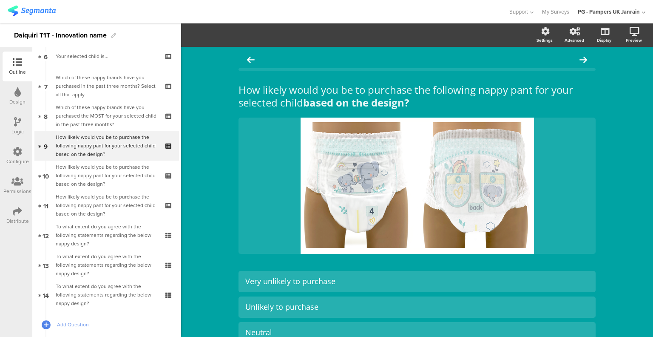
click at [166, 240] on icon at bounding box center [169, 241] width 7 height 8
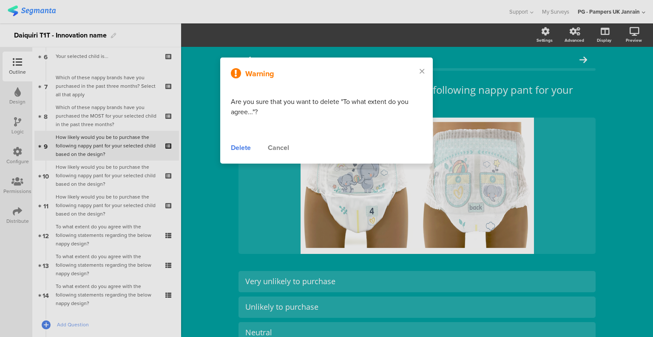
click at [239, 148] on div "Delete" at bounding box center [241, 148] width 20 height 10
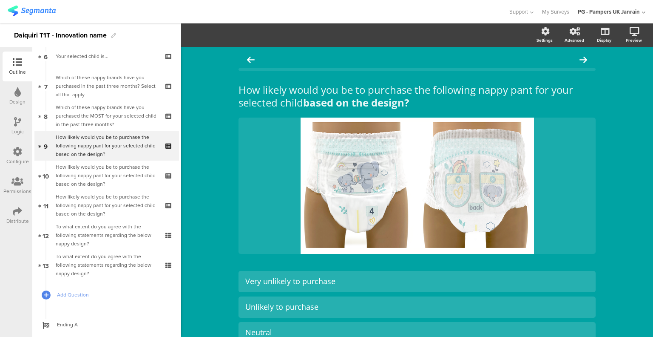
click at [131, 112] on div "Which of these nappy brands have you purchased the MOST for your selected child…" at bounding box center [107, 116] width 102 height 26
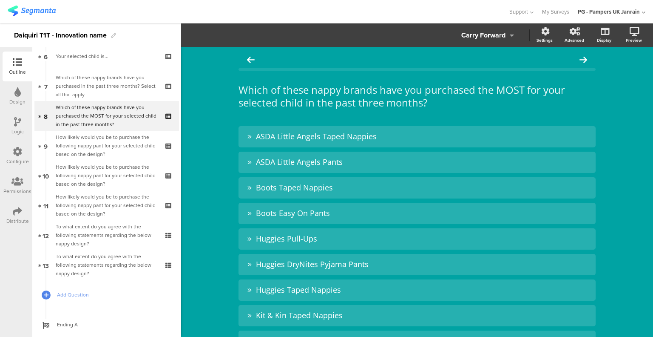
click at [124, 140] on div "How likely would you be to purchase the following nappy pant for your selected …" at bounding box center [107, 146] width 102 height 26
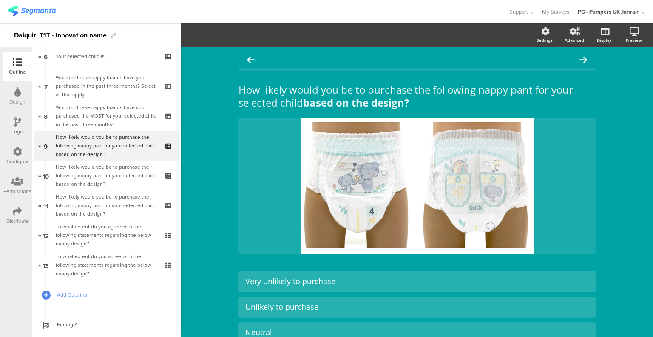
click at [0, 0] on div at bounding box center [0, 0] width 0 height 0
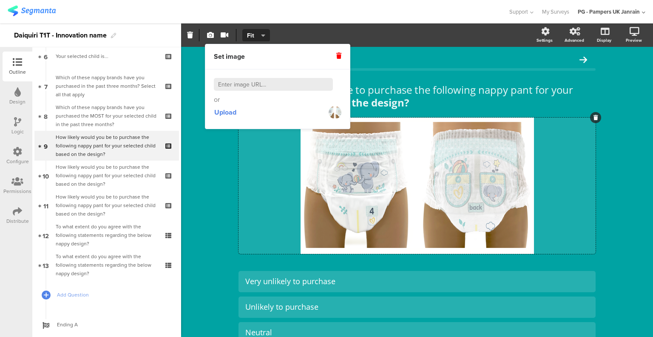
click at [340, 52] on span at bounding box center [339, 56] width 5 height 9
click at [339, 57] on div "Set image" at bounding box center [278, 56] width 128 height 9
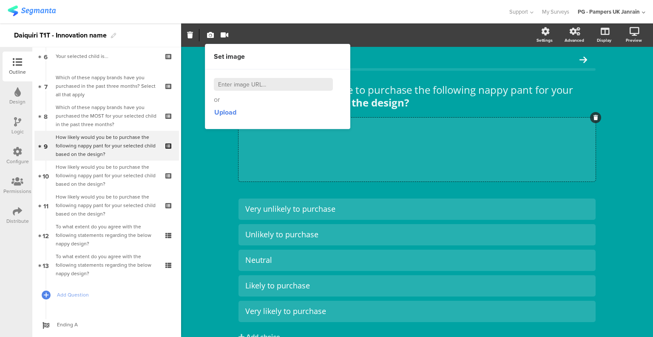
click at [205, 194] on div "How likely would you be to purchase the following nappy pant for your selected …" at bounding box center [417, 214] width 472 height 334
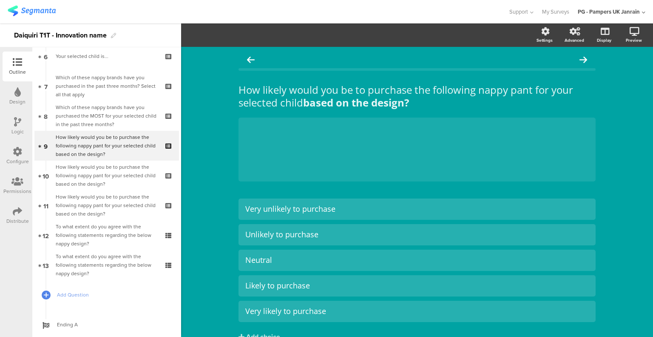
click at [131, 154] on div "How likely would you be to purchase the following nappy pant for your selected …" at bounding box center [107, 146] width 102 height 26
click at [123, 169] on div "How likely would you be to purchase the following nappy pant for your selected …" at bounding box center [107, 176] width 102 height 26
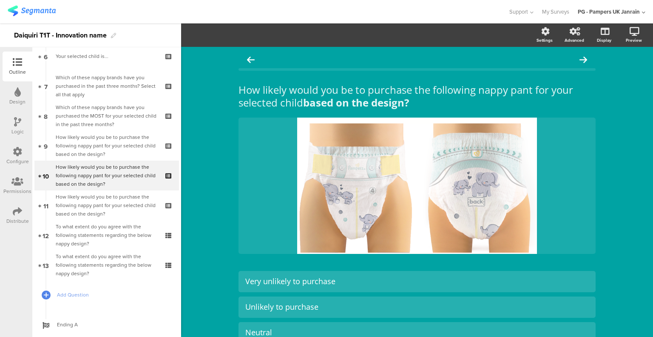
click at [166, 179] on icon at bounding box center [169, 181] width 7 height 8
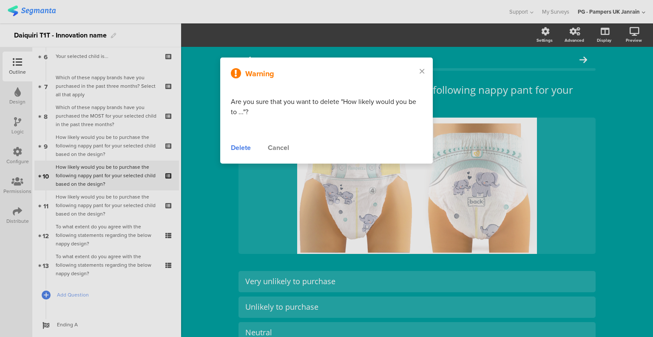
click at [240, 143] on div "Delete" at bounding box center [241, 148] width 20 height 10
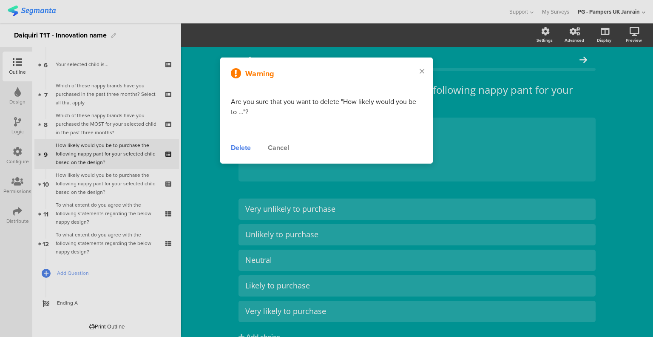
scroll to position [180, 0]
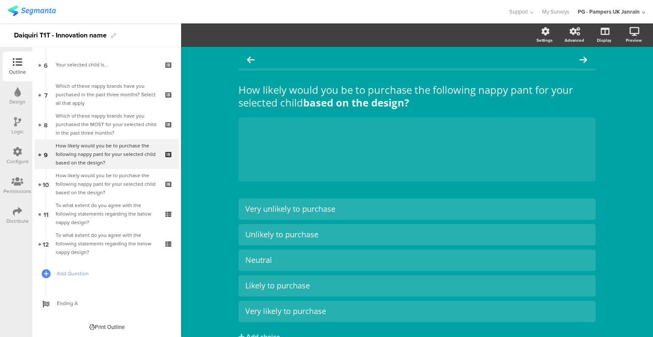
click at [105, 180] on div "How likely would you be to purchase the following nappy pant for your selected …" at bounding box center [107, 184] width 102 height 26
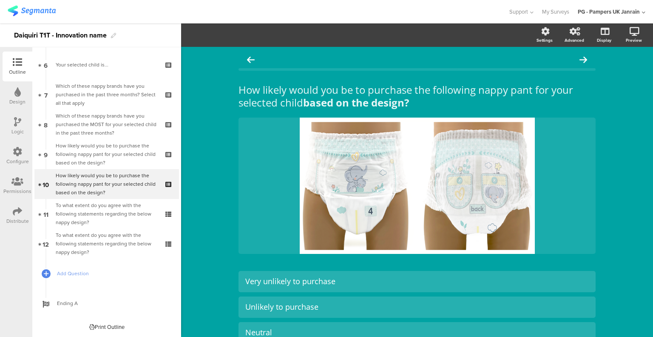
click at [166, 188] on icon at bounding box center [169, 189] width 7 height 8
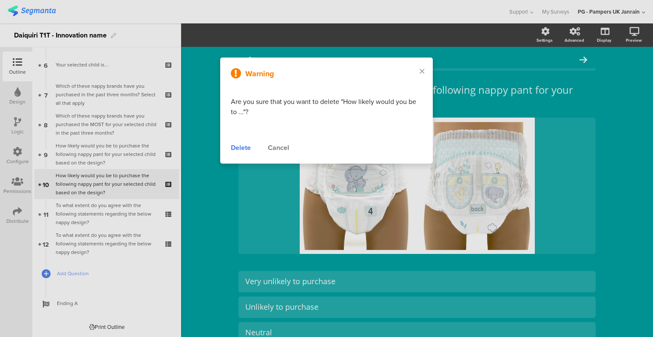
click at [238, 147] on div "Delete" at bounding box center [241, 148] width 20 height 10
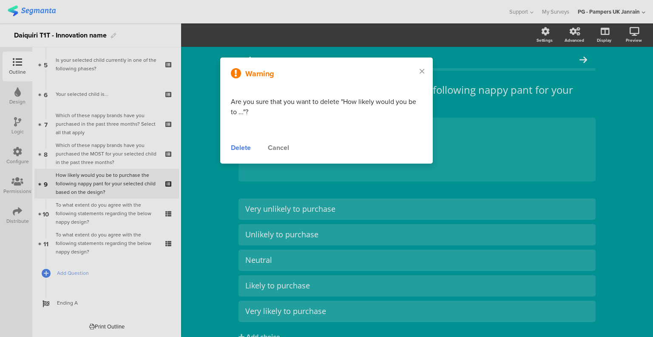
scroll to position [151, 0]
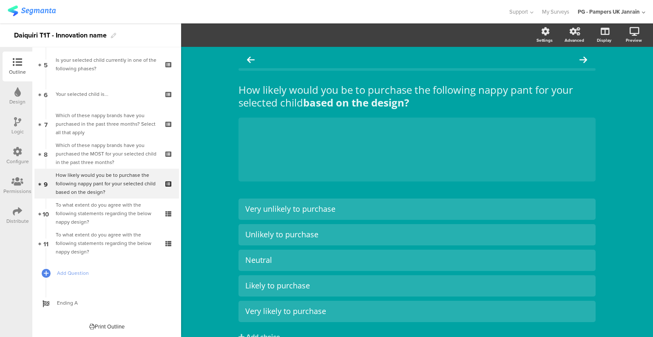
click at [117, 184] on div "How likely would you be to purchase the following nappy pant for your selected …" at bounding box center [107, 184] width 102 height 26
click at [116, 129] on div "Which of these nappy brands have you purchased in the past three months? Select…" at bounding box center [107, 124] width 102 height 26
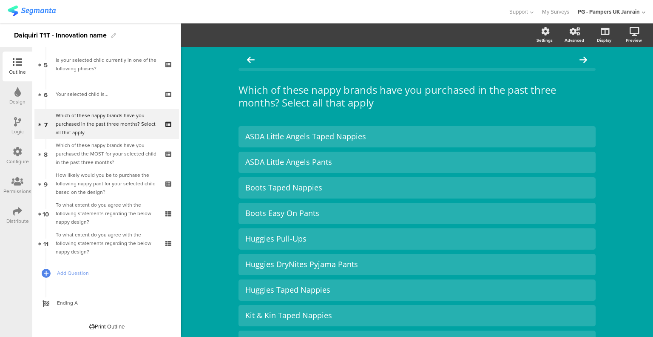
click at [116, 149] on div "Which of these nappy brands have you purchased the MOST for your selected child…" at bounding box center [107, 154] width 102 height 26
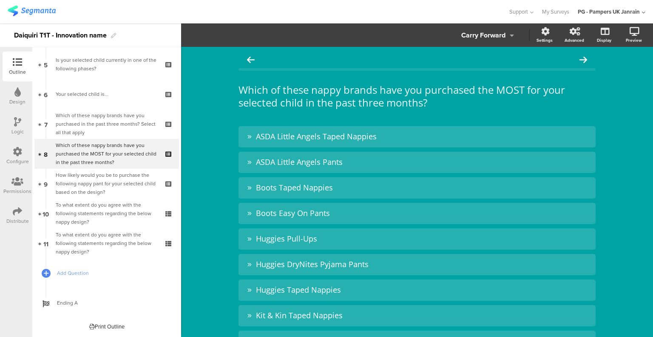
click at [114, 182] on div "How likely would you be to purchase the following nappy pant for your selected …" at bounding box center [107, 184] width 102 height 26
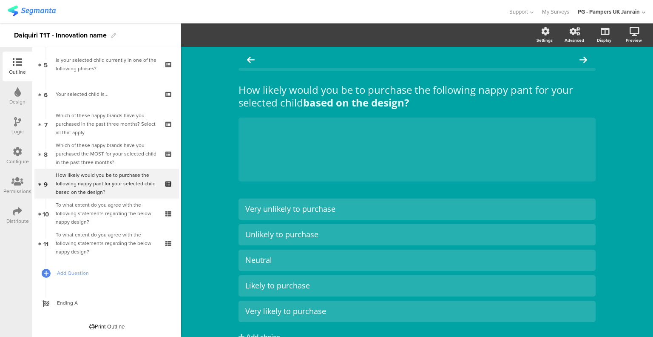
click at [114, 187] on div "How likely would you be to purchase the following nappy pant for your selected …" at bounding box center [107, 184] width 102 height 26
click at [102, 208] on div "To what extent do you agree with the following statements regarding the below n…" at bounding box center [107, 213] width 102 height 26
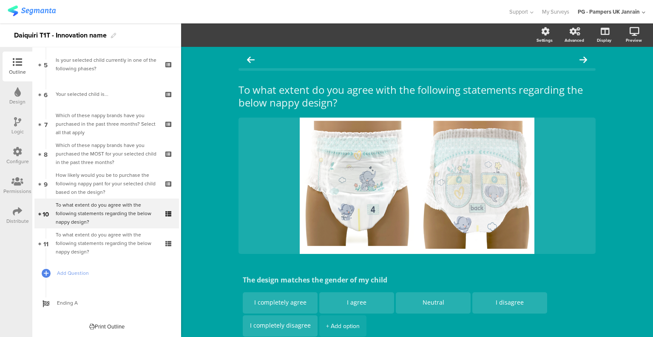
click at [120, 234] on div "To what extent do you agree with the following statements regarding the below n…" at bounding box center [107, 243] width 102 height 26
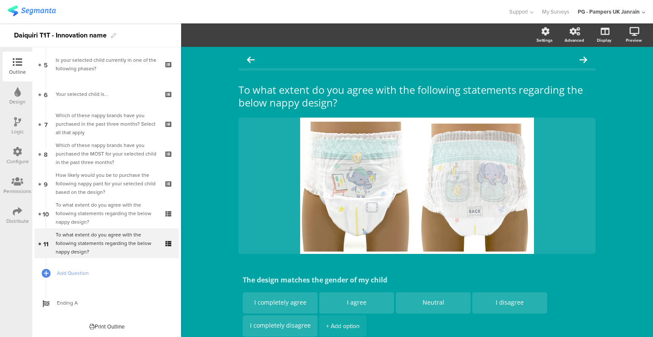
scroll to position [121, 0]
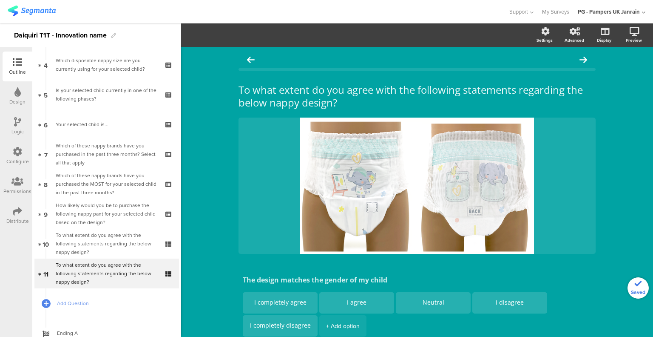
click at [166, 249] on icon at bounding box center [169, 249] width 7 height 8
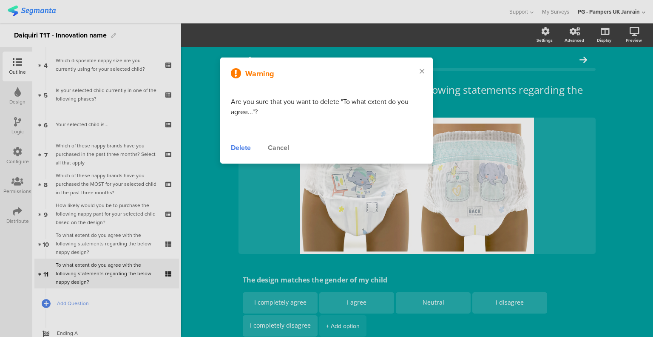
click at [243, 148] on div "Delete" at bounding box center [241, 148] width 20 height 10
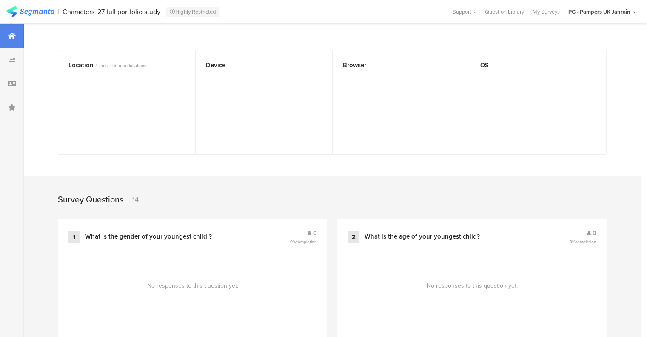
scroll to position [255, 0]
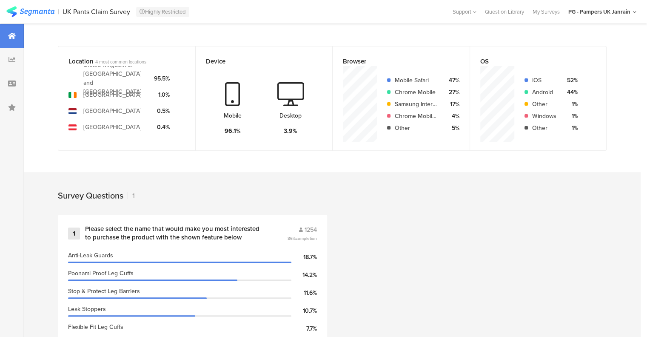
scroll to position [219, 0]
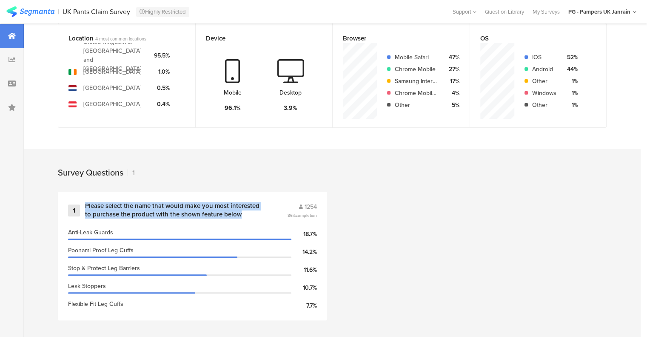
drag, startPoint x: 237, startPoint y: 212, endPoint x: 86, endPoint y: 203, distance: 150.9
click at [86, 203] on div "Please select the name that would make you most interested to purchase the prod…" at bounding box center [176, 210] width 182 height 17
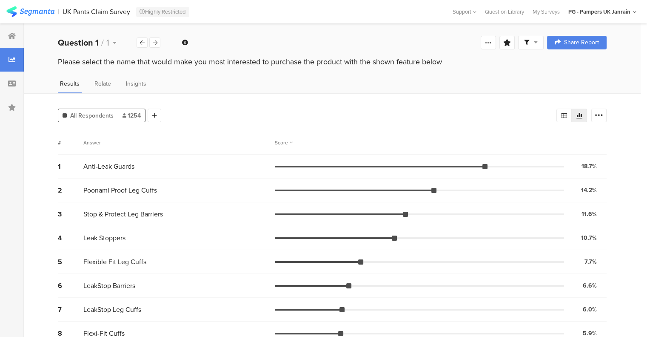
click at [133, 53] on div "Welcome page 1 Please select the name that would make you most interested to pu…" at bounding box center [332, 42] width 617 height 27
click at [146, 66] on div "Please select the name that would make you most interested to purchase the prod…" at bounding box center [332, 61] width 549 height 11
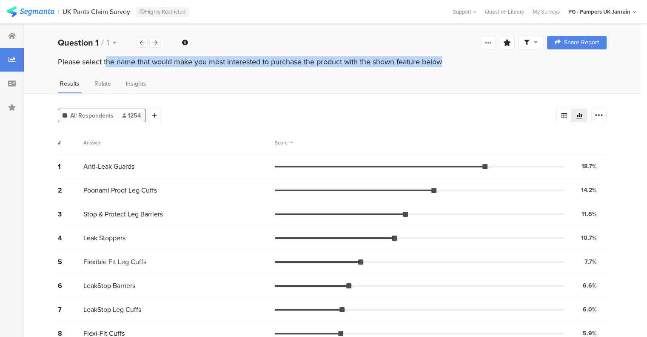
click at [146, 66] on div "Please select the name that would make you most interested to purchase the prod…" at bounding box center [332, 61] width 549 height 11
copy section "Please select the name that would make you most interested to purchase the prod…"
click at [295, 74] on div "Please select the name that would make you most interested to purchase the prod…" at bounding box center [332, 69] width 617 height 27
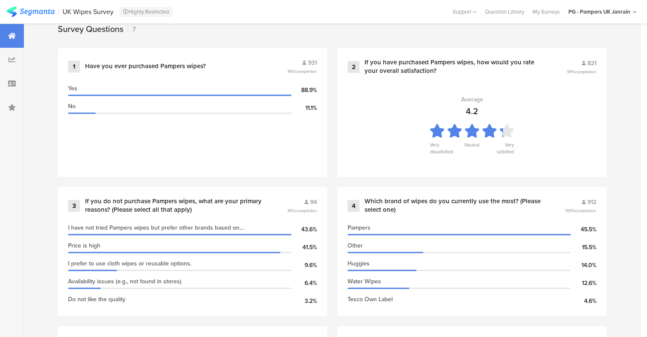
scroll to position [425, 0]
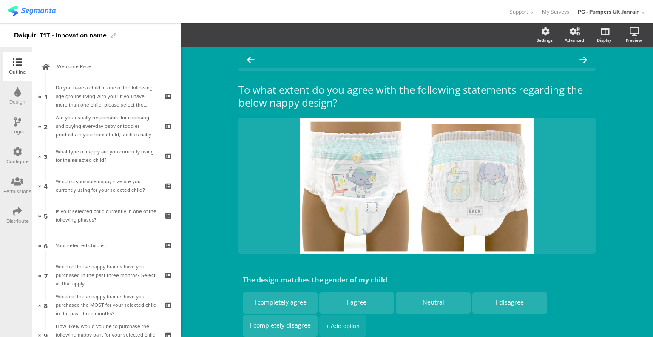
scroll to position [121, 0]
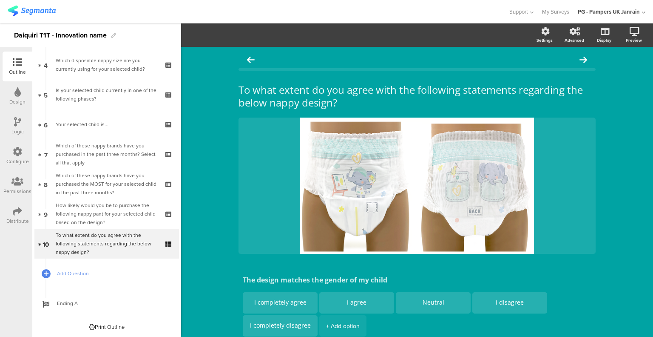
click at [113, 151] on div "Which of these nappy brands have you purchased in the past three months? Select…" at bounding box center [107, 154] width 102 height 26
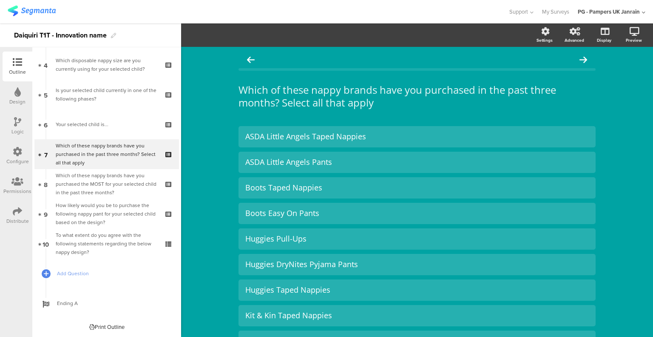
click at [114, 174] on div "Which of these nappy brands have you purchased the MOST for your selected child…" at bounding box center [107, 184] width 102 height 26
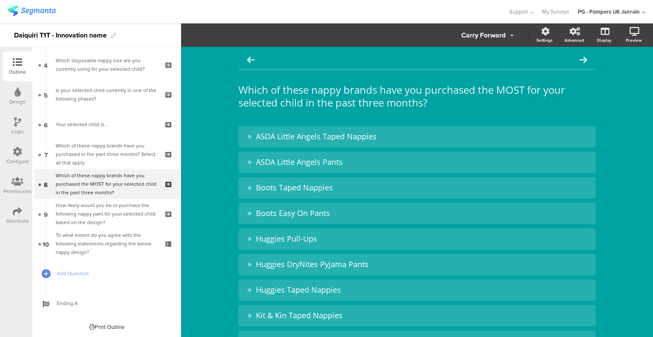
scroll to position [91, 0]
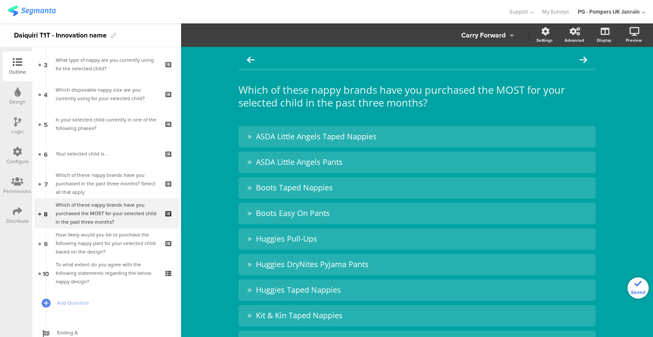
click at [103, 214] on div "Which of these nappy brands have you purchased the MOST for your selected child…" at bounding box center [107, 213] width 102 height 26
click at [136, 239] on div "How likely would you be to purchase the following nappy pant for your selected …" at bounding box center [107, 243] width 102 height 26
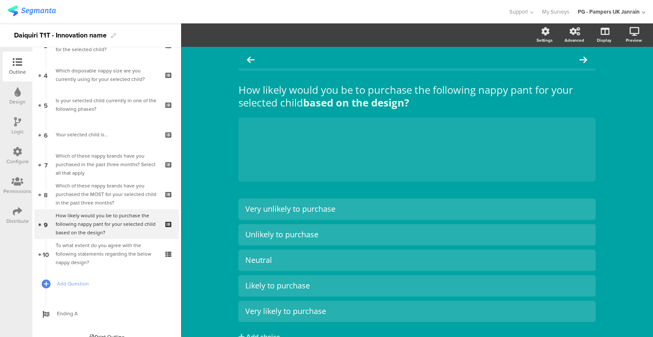
scroll to position [121, 0]
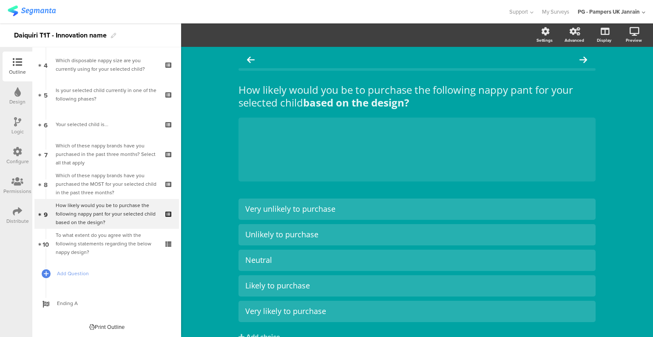
click at [123, 240] on div "To what extent do you agree with the following statements regarding the below n…" at bounding box center [107, 244] width 102 height 26
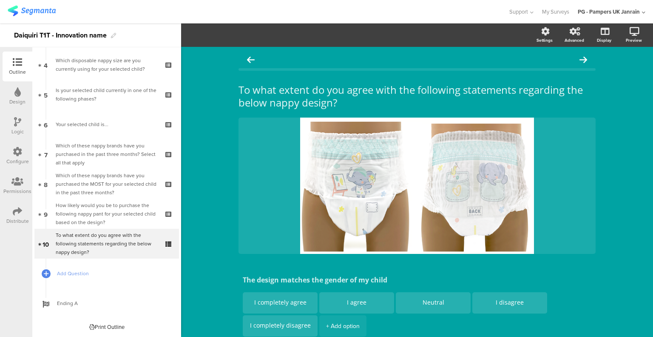
click at [0, 0] on div at bounding box center [0, 0] width 0 height 0
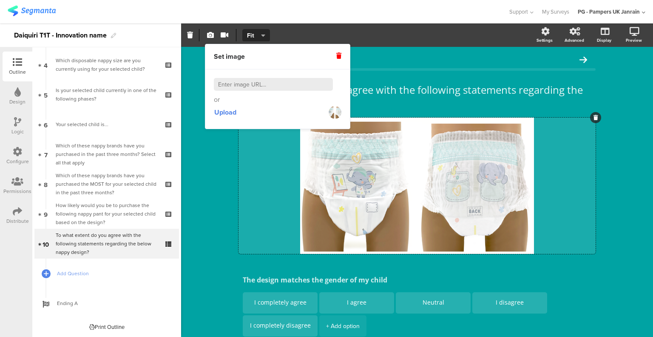
click at [334, 57] on div "Set image" at bounding box center [278, 56] width 128 height 9
click at [339, 56] on icon at bounding box center [339, 56] width 5 height 6
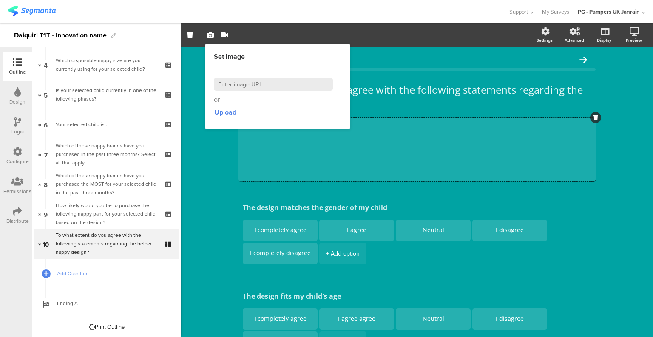
click at [628, 163] on div "To what extent do you agree with the following statements regarding the below n…" at bounding box center [417, 325] width 472 height 557
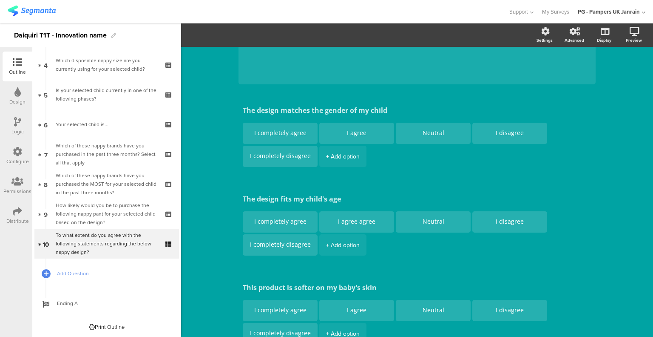
scroll to position [54, 0]
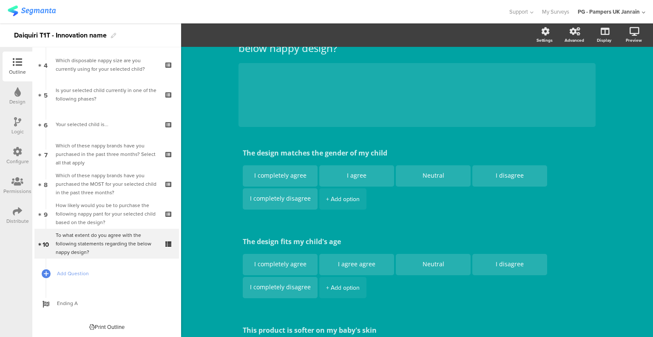
click at [0, 0] on icon at bounding box center [0, 0] width 0 height 0
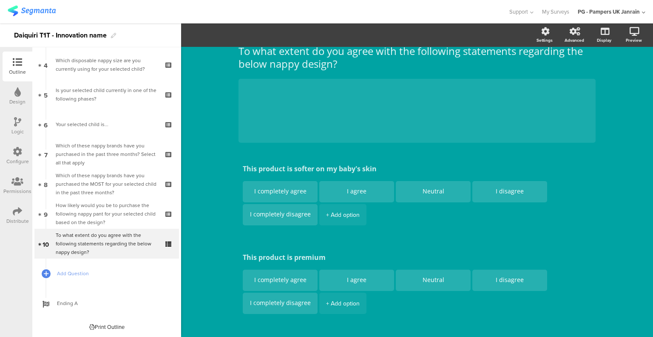
scroll to position [0, 0]
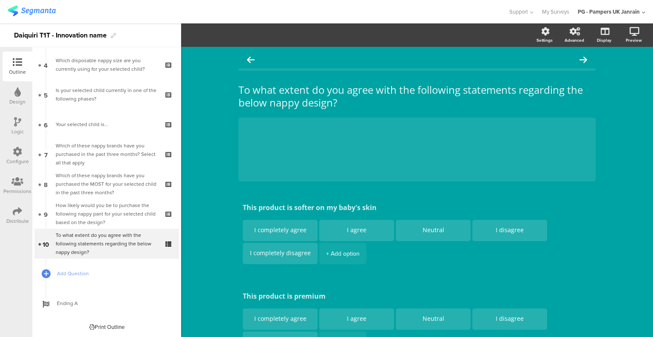
click at [221, 182] on div "To what extent do you agree with the following statements regarding the below n…" at bounding box center [417, 237] width 472 height 380
click at [111, 216] on div "How likely would you be to purchase the following nappy pant for your selected …" at bounding box center [107, 214] width 102 height 26
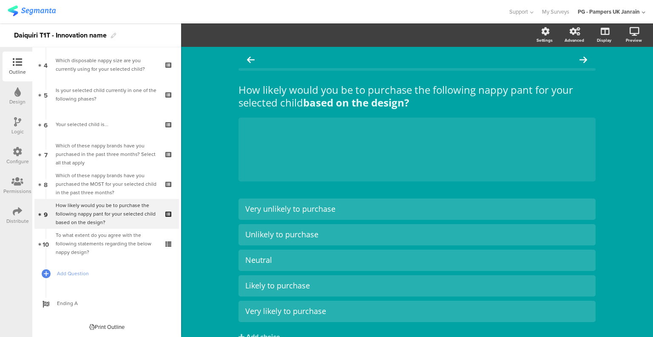
click at [94, 176] on div "Which of these nappy brands have you purchased the MOST for your selected child…" at bounding box center [107, 184] width 102 height 26
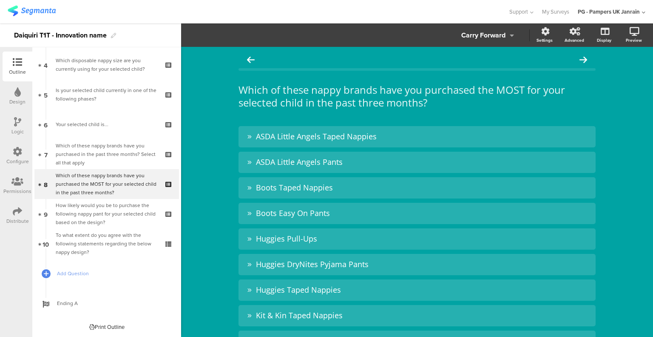
click at [94, 185] on div "Which of these nappy brands have you purchased the MOST for your selected child…" at bounding box center [107, 184] width 102 height 26
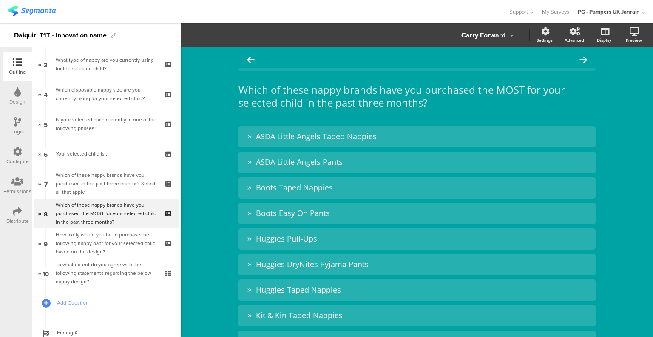
click at [80, 212] on div "Which of these nappy brands have you purchased the MOST for your selected child…" at bounding box center [107, 213] width 102 height 26
click at [47, 226] on icon at bounding box center [46, 228] width 5 height 6
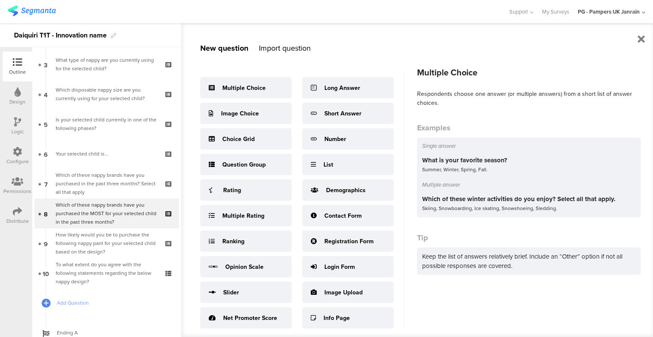
click at [246, 91] on div "Multiple Choice" at bounding box center [244, 87] width 43 height 9
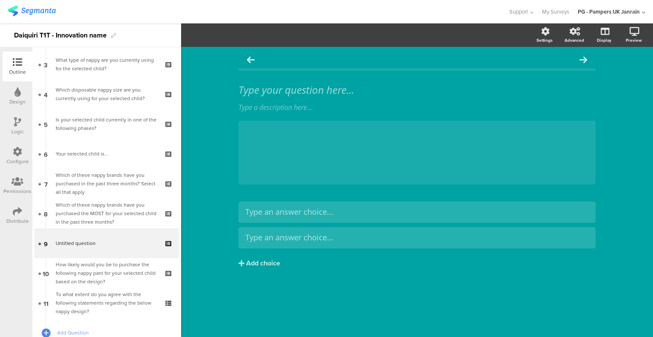
click at [274, 64] on div at bounding box center [417, 59] width 357 height 17
click at [274, 86] on div "Type your question here..." at bounding box center [418, 89] width 362 height 17
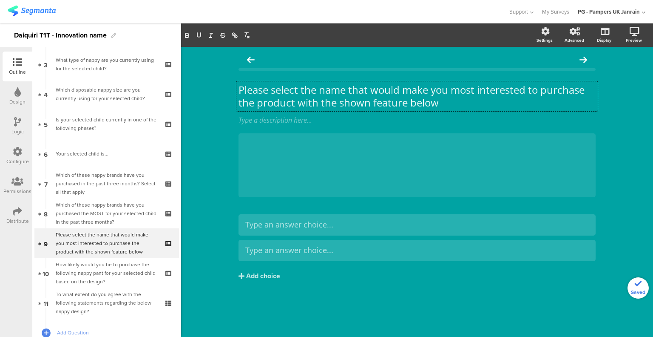
scroll to position [0, 0]
click at [0, 0] on div at bounding box center [0, 0] width 0 height 0
click at [592, 134] on div at bounding box center [596, 133] width 11 height 11
click at [592, 131] on div at bounding box center [596, 133] width 11 height 11
click at [597, 134] on icon at bounding box center [596, 133] width 5 height 5
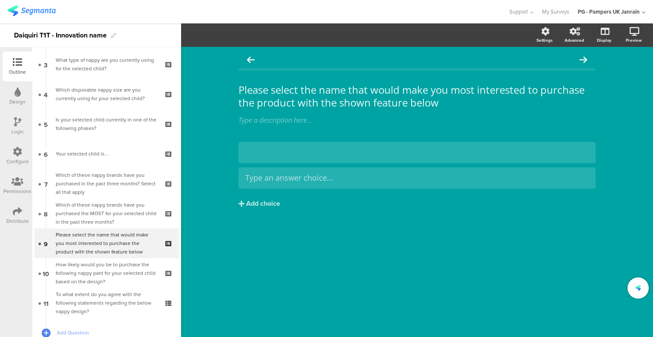
click at [617, 148] on div "Please select the name that would make you most interested to purchase the prod…" at bounding box center [417, 192] width 472 height 290
click at [346, 197] on button "Add choice" at bounding box center [417, 203] width 357 height 21
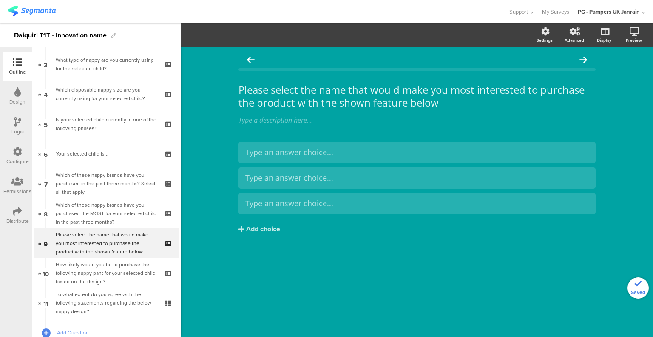
click at [277, 95] on div "Please select the name that would make you most interested to purchase the prod…" at bounding box center [418, 96] width 362 height 30
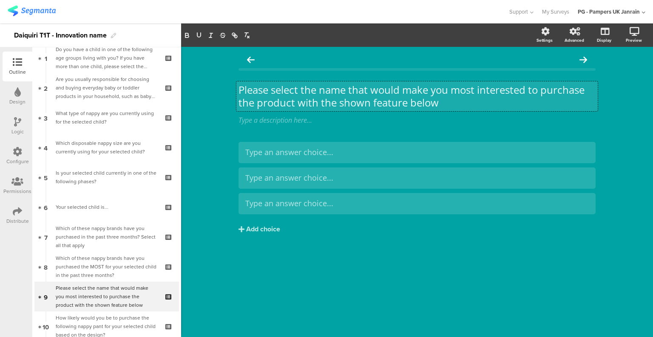
scroll to position [0, 0]
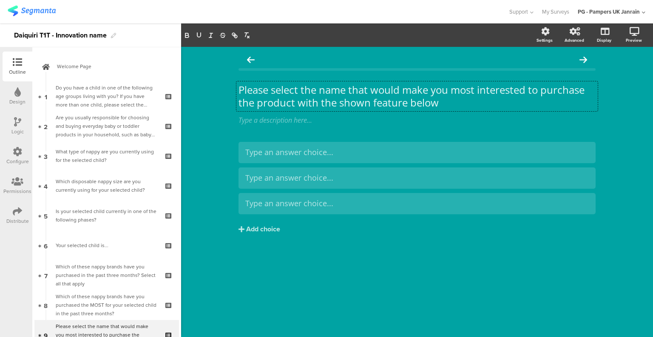
click at [98, 87] on div "Do you have a child in one of the following age groups living with you? If you …" at bounding box center [107, 96] width 102 height 26
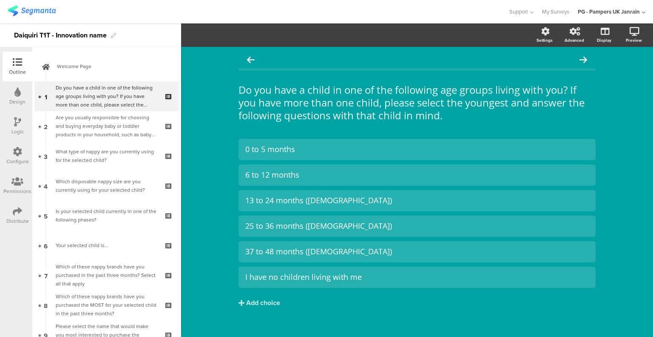
drag, startPoint x: 103, startPoint y: 67, endPoint x: 107, endPoint y: 76, distance: 10.1
click at [103, 67] on span "Welcome Page" at bounding box center [111, 66] width 109 height 9
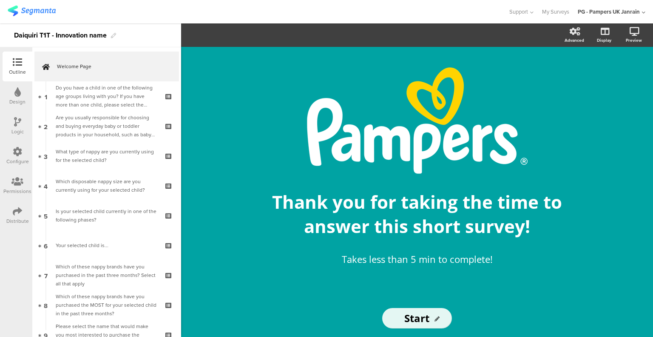
click at [116, 100] on div "Do you have a child in one of the following age groups living with you? If you …" at bounding box center [107, 96] width 102 height 26
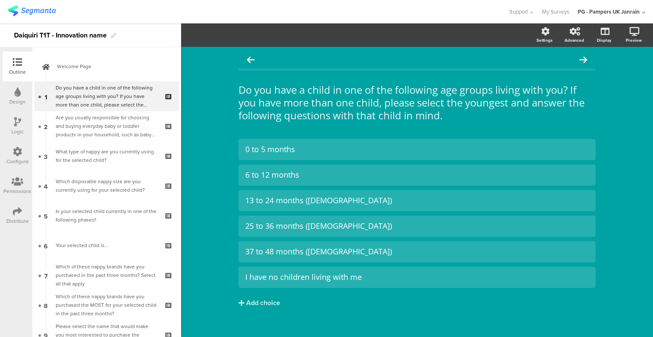
click at [115, 128] on div "Are you usually responsible for choosing and buying everyday baby or toddler pr…" at bounding box center [107, 126] width 102 height 26
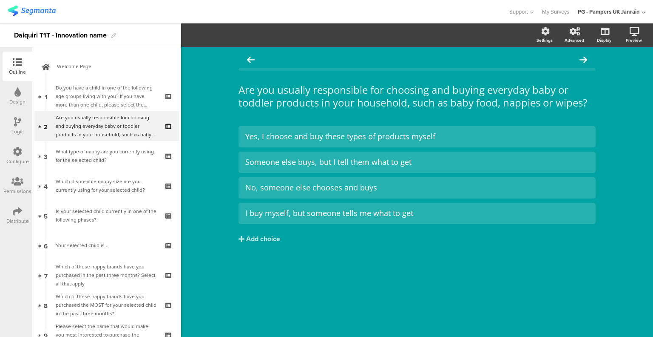
click at [111, 157] on div "What type of nappy are you currently using for the selected child?" at bounding box center [107, 155] width 102 height 17
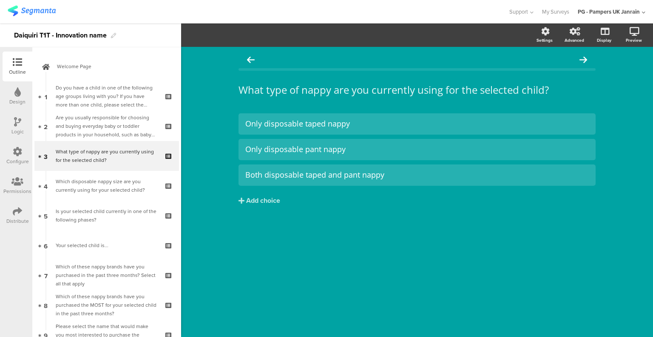
click at [106, 187] on div "Which disposable nappy size are you currently using for your selected child?" at bounding box center [107, 185] width 102 height 17
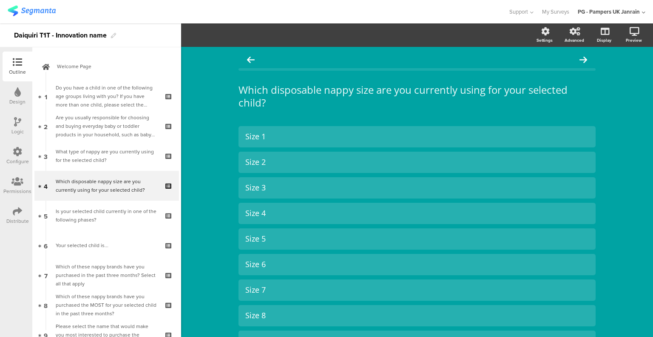
click at [108, 204] on link "5 Is your selected child currently in one of the following phases?" at bounding box center [106, 215] width 145 height 30
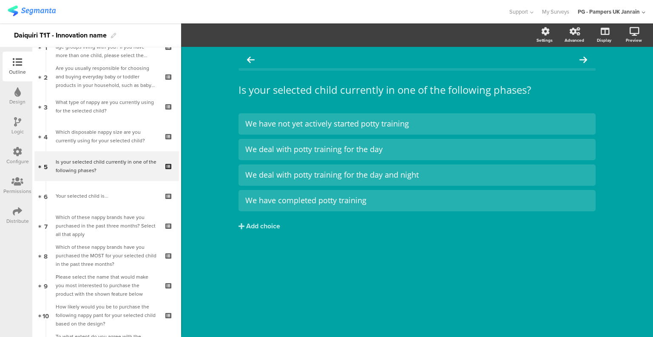
scroll to position [85, 0]
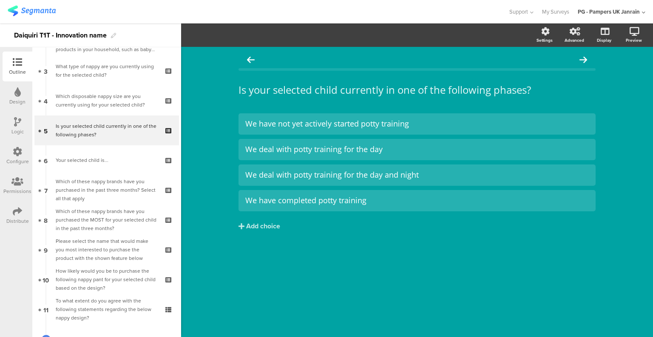
click at [104, 159] on div "Your selected child is..." at bounding box center [107, 160] width 102 height 9
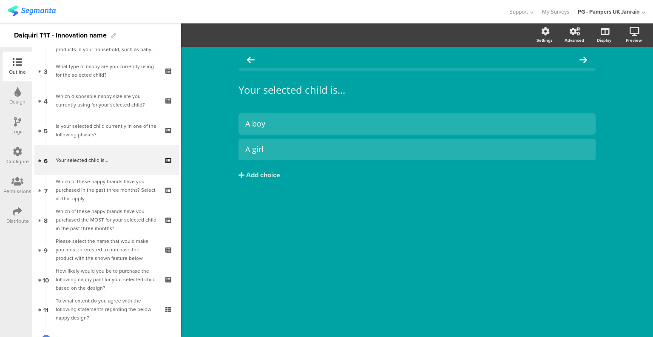
click at [109, 195] on div "Which of these nappy brands have you purchased in the past three months? Select…" at bounding box center [107, 190] width 102 height 26
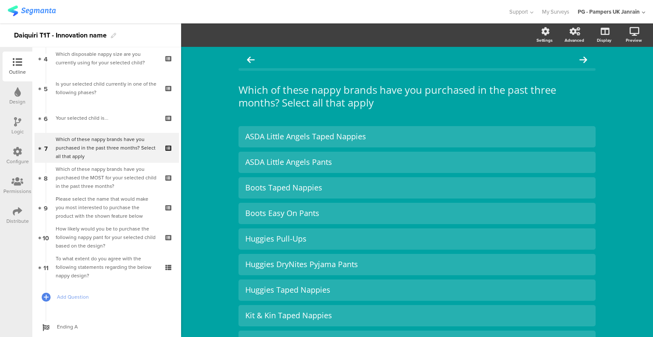
scroll to position [151, 0]
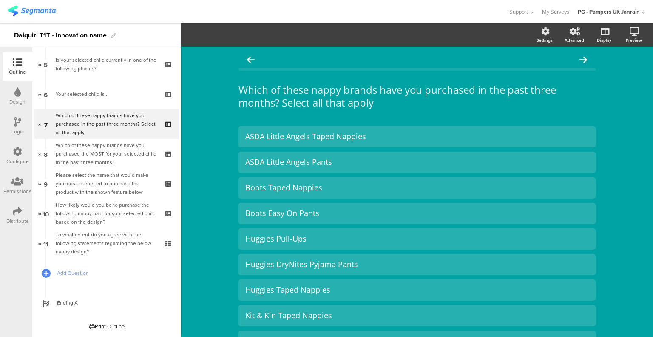
click at [113, 158] on div "Which of these nappy brands have you purchased the MOST for your selected child…" at bounding box center [107, 154] width 102 height 26
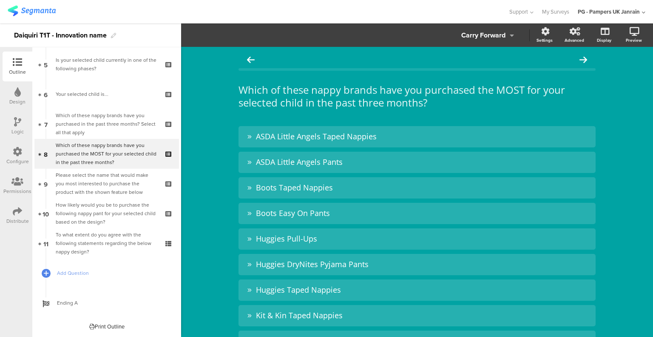
click at [117, 182] on div "Please select the name that would make you most interested to purchase the prod…" at bounding box center [107, 184] width 102 height 26
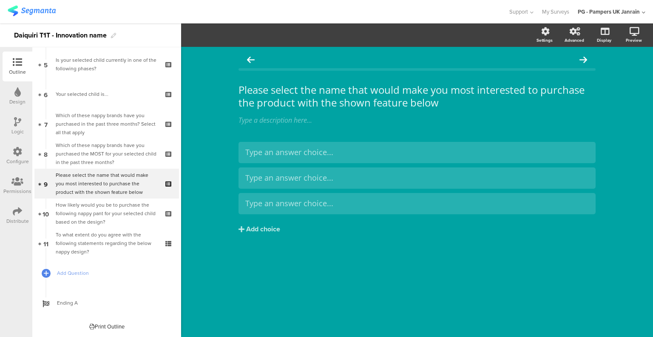
click at [272, 121] on div "Type a description here..." at bounding box center [418, 120] width 362 height 14
click at [214, 93] on div "Please select the name that would make you most interested to purchase the prod…" at bounding box center [417, 192] width 472 height 290
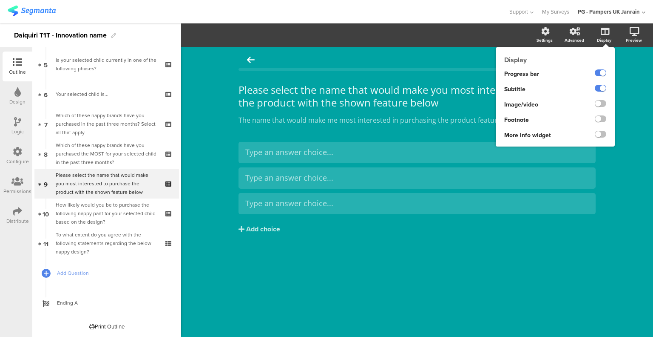
click at [600, 107] on label at bounding box center [600, 103] width 11 height 7
click at [0, 0] on input "checkbox" at bounding box center [0, 0] width 0 height 0
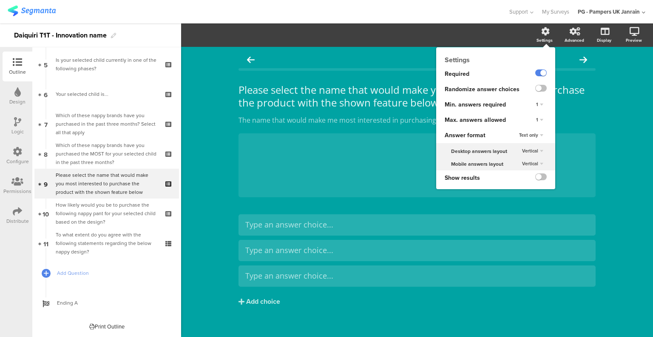
click at [536, 91] on label at bounding box center [541, 88] width 11 height 7
click at [0, 0] on input "checkbox" at bounding box center [0, 0] width 0 height 0
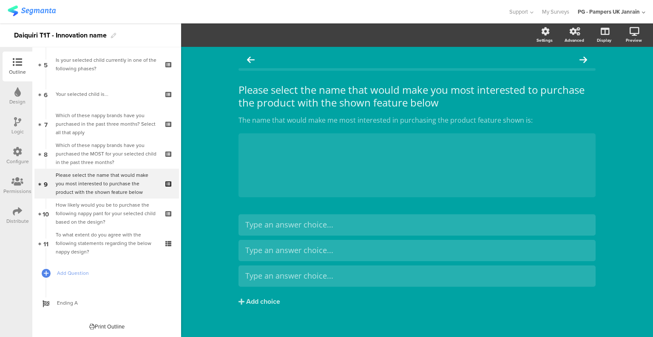
click at [110, 201] on div "How likely would you be to purchase the following nappy pant for your selected …" at bounding box center [107, 213] width 102 height 26
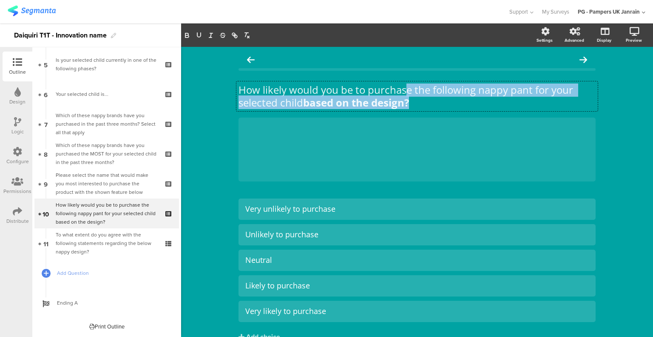
scroll to position [0, 0]
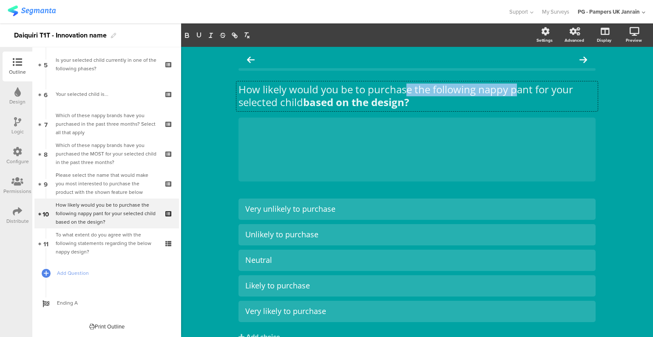
drag, startPoint x: 405, startPoint y: 103, endPoint x: 516, endPoint y: 92, distance: 112.5
click at [516, 92] on div "How likely would you be to purchase the following nappy pant for your selected …" at bounding box center [418, 96] width 362 height 30
click at [514, 92] on p "How likely would you be to purchase the following nappy pant for your selected …" at bounding box center [417, 96] width 357 height 26
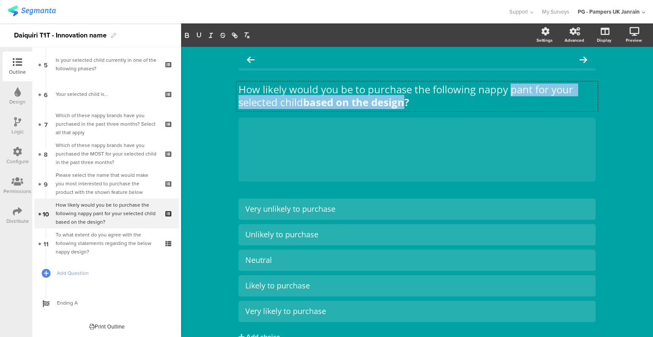
drag, startPoint x: 511, startPoint y: 92, endPoint x: 401, endPoint y: 105, distance: 110.1
click at [401, 105] on p "How likely would you be to purchase the following nappy pant for your selected …" at bounding box center [417, 96] width 357 height 26
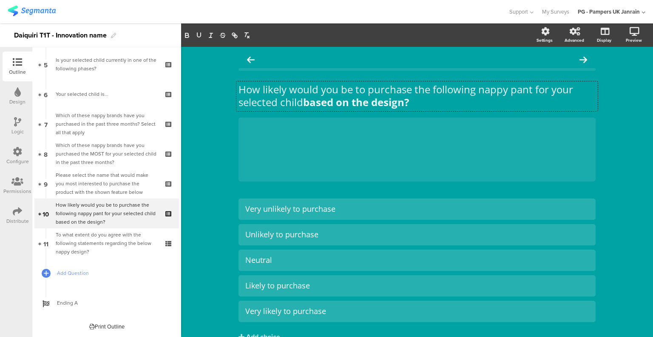
scroll to position [0, 0]
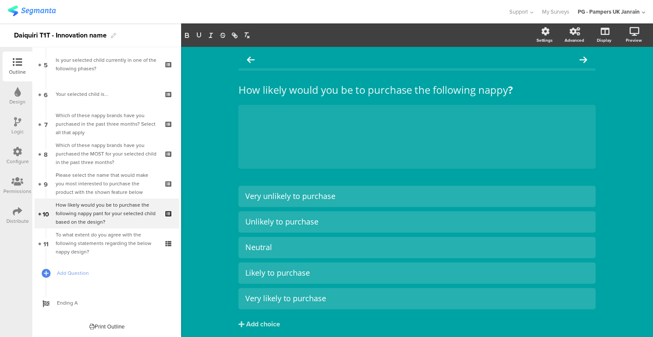
click at [631, 146] on div "How likely would you be to purchase the following nappy ? How likely would you …" at bounding box center [417, 208] width 472 height 322
click at [121, 190] on div "Please select the name that would make you most interested to purchase the prod…" at bounding box center [107, 184] width 102 height 26
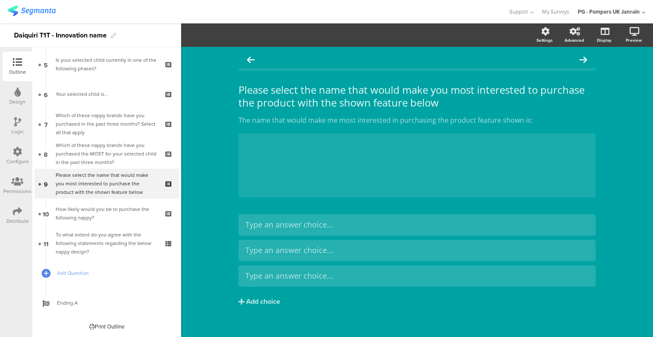
click at [87, 214] on div "How likely would you be to purchase the following nappy?" at bounding box center [107, 213] width 102 height 17
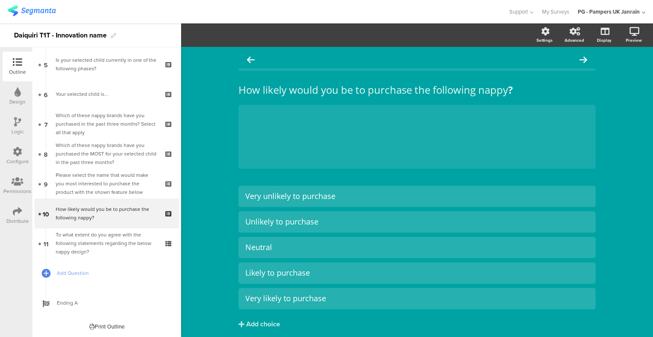
click at [123, 240] on div "To what extent do you agree with the following statements regarding the below n…" at bounding box center [107, 243] width 102 height 26
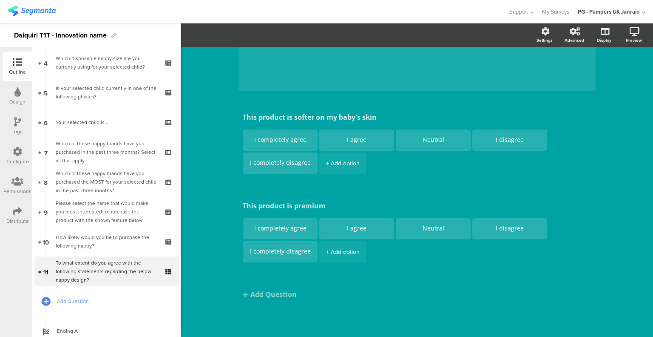
scroll to position [108, 0]
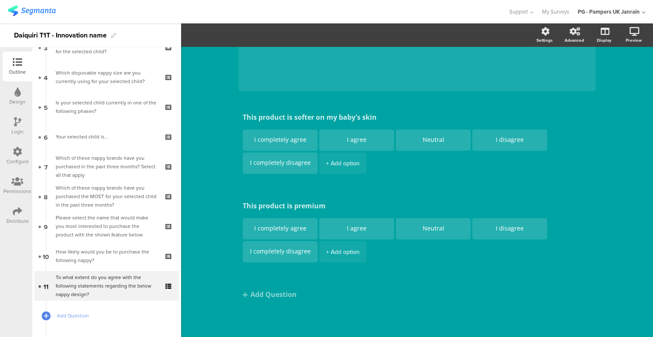
click at [18, 128] on div "Logic" at bounding box center [17, 132] width 12 height 8
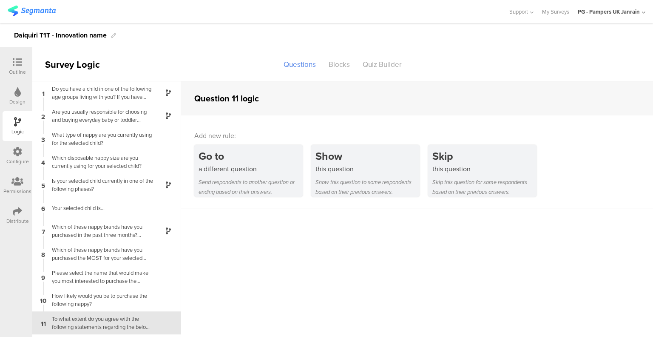
click at [94, 93] on div "Do you have a child in one of the following age groups living with you? If you …" at bounding box center [100, 93] width 106 height 16
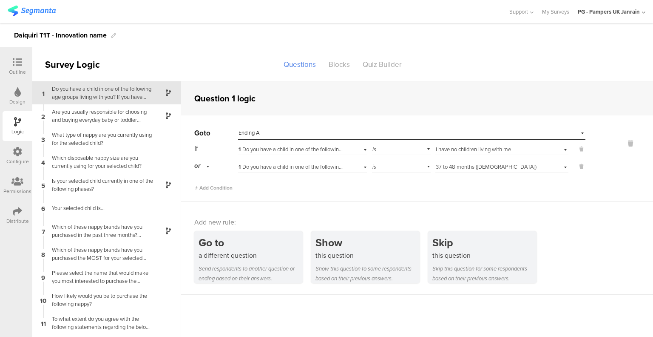
click at [104, 117] on div "Are you usually responsible for choosing and buying everyday baby or toddler pr…" at bounding box center [100, 116] width 106 height 16
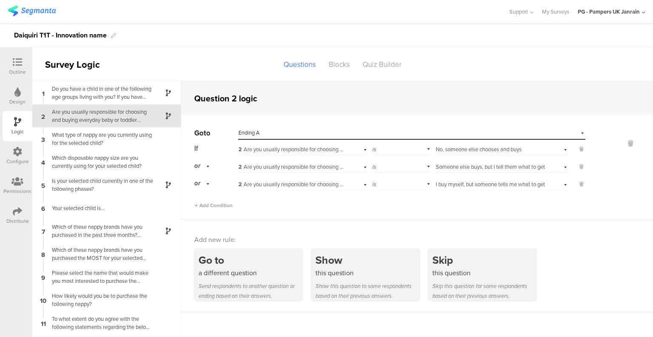
click at [88, 141] on div "What type of nappy are you currently using for the selected child?" at bounding box center [100, 139] width 106 height 16
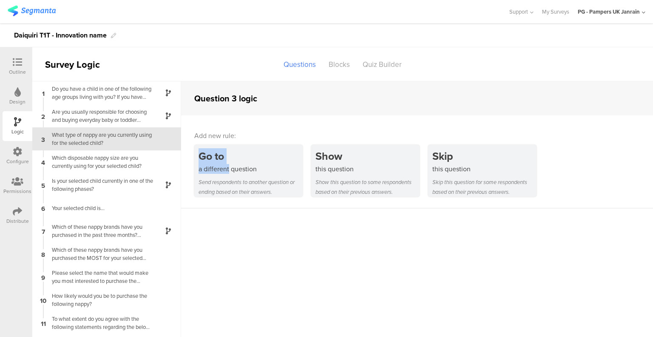
drag, startPoint x: 228, startPoint y: 175, endPoint x: 279, endPoint y: 117, distance: 77.2
click at [279, 117] on div "Add new rule: Go to a different question Send respondents to another question o…" at bounding box center [417, 161] width 472 height 93
click at [246, 173] on div "a different question" at bounding box center [251, 169] width 104 height 10
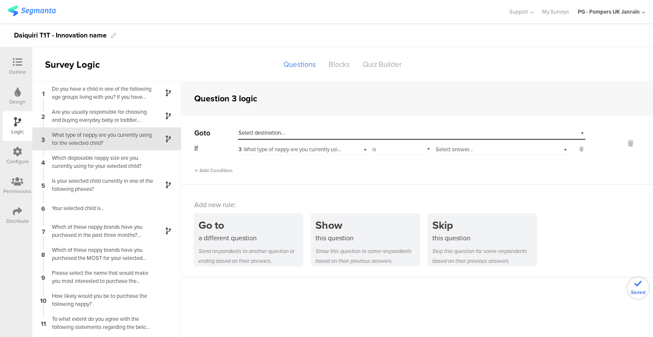
click at [393, 151] on div "is" at bounding box center [401, 148] width 59 height 13
click at [453, 150] on span "Select answer..." at bounding box center [454, 149] width 37 height 8
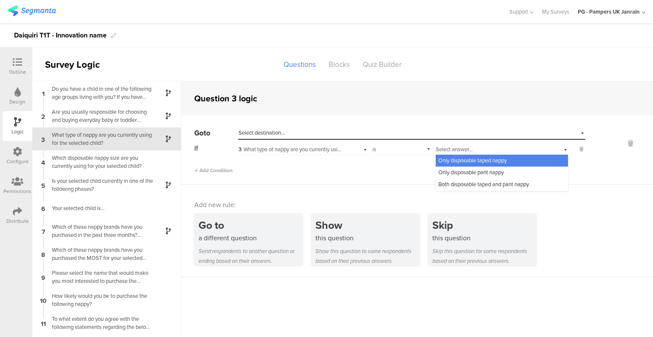
click at [463, 177] on div "Only disposable pant nappy" at bounding box center [502, 172] width 132 height 12
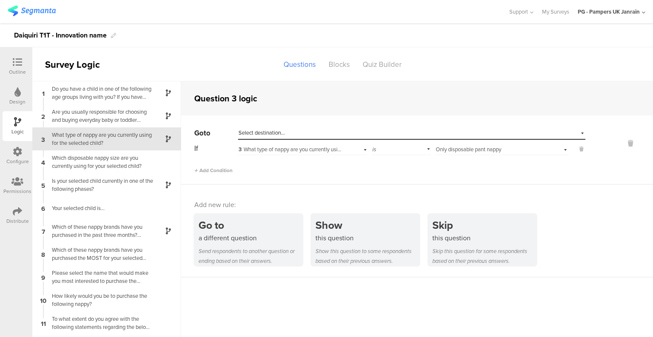
click at [327, 135] on div "Select destination..." at bounding box center [373, 133] width 268 height 8
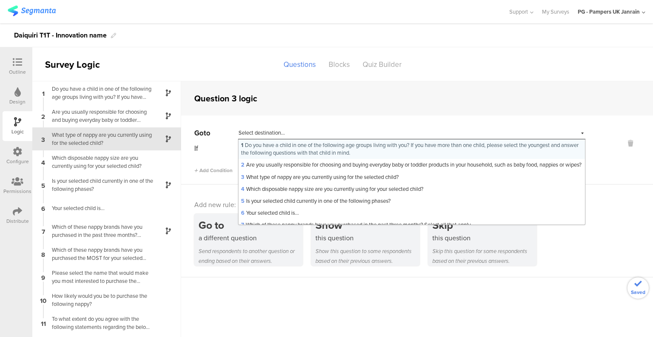
scroll to position [74, 0]
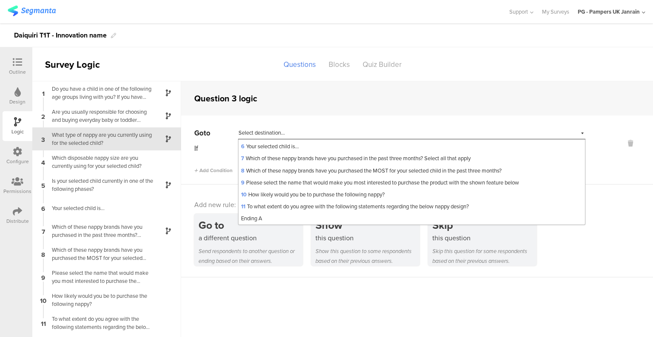
click at [282, 216] on div "Ending A" at bounding box center [412, 218] width 347 height 12
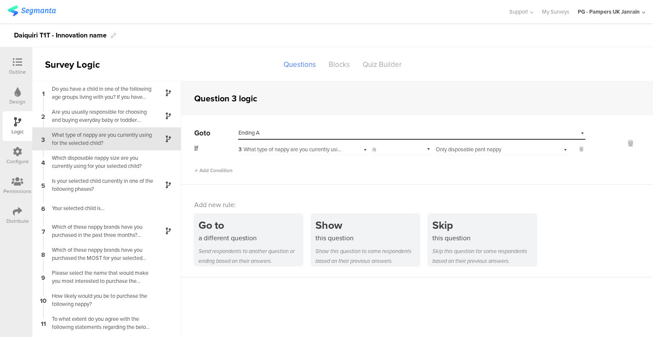
click at [81, 163] on div "Which disposable nappy size are you currently using for your selected child?" at bounding box center [100, 162] width 106 height 16
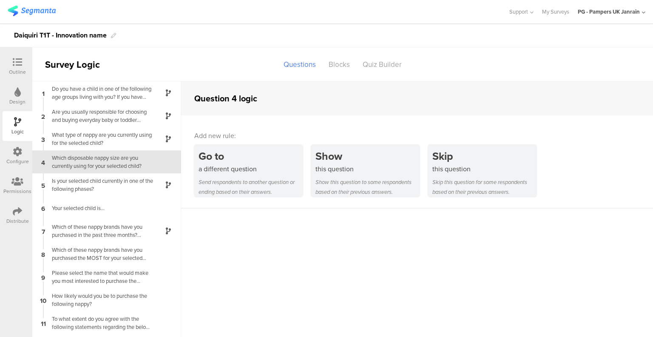
click at [100, 185] on div "Is your selected child currently in one of the following phases?" at bounding box center [100, 185] width 106 height 16
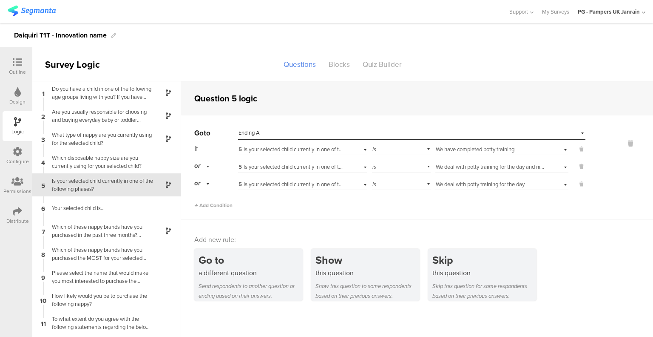
click at [114, 208] on div "Your selected child is..." at bounding box center [100, 208] width 106 height 8
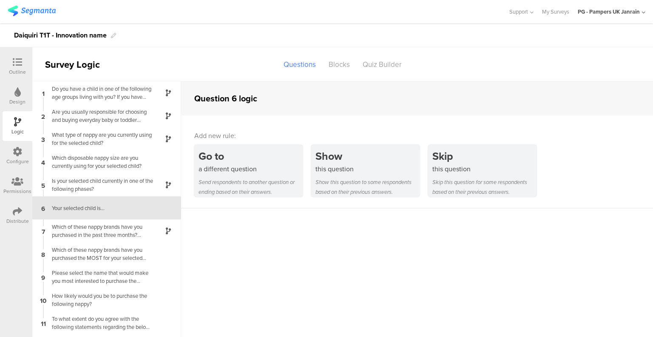
click at [116, 226] on div "Which of these nappy brands have you purchased in the past three months? Select…" at bounding box center [100, 231] width 106 height 16
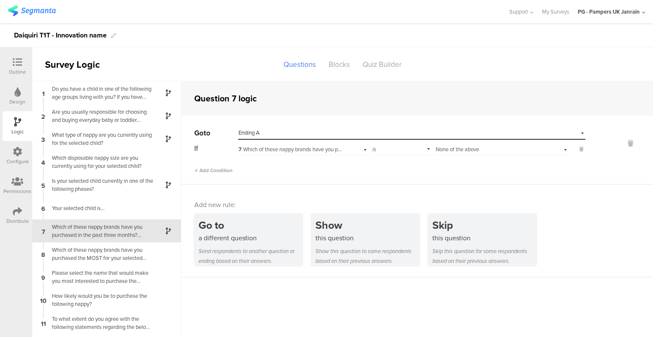
click at [129, 252] on div "Which of these nappy brands have you purchased the MOST for your selected child…" at bounding box center [100, 253] width 106 height 16
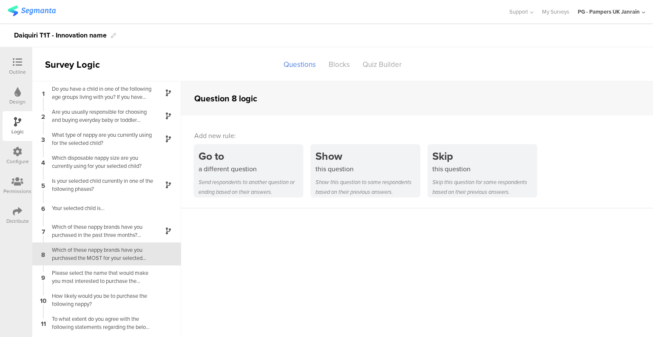
click at [113, 277] on div "Please select the name that would make you most interested to purchase the prod…" at bounding box center [100, 276] width 106 height 16
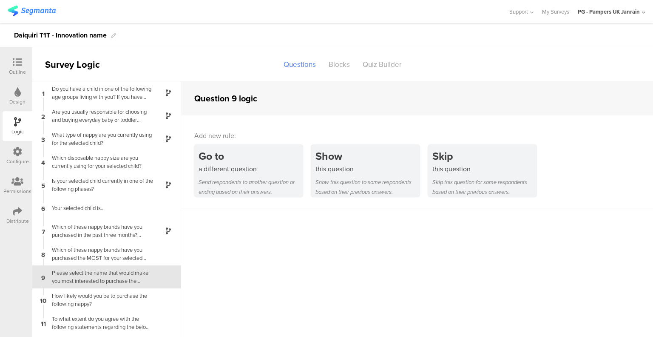
click at [118, 289] on div "10 How likely would you be to purchase the following nappy?" at bounding box center [106, 299] width 149 height 23
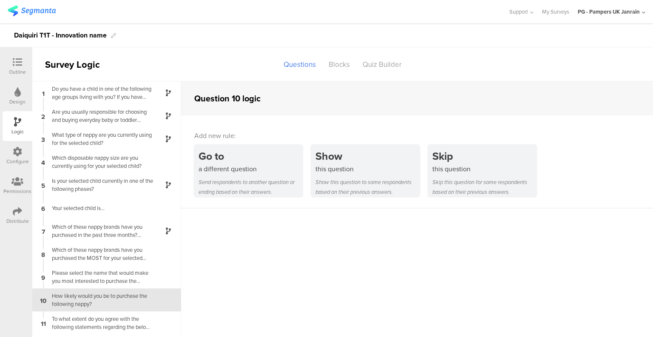
click at [22, 64] on icon at bounding box center [17, 61] width 9 height 9
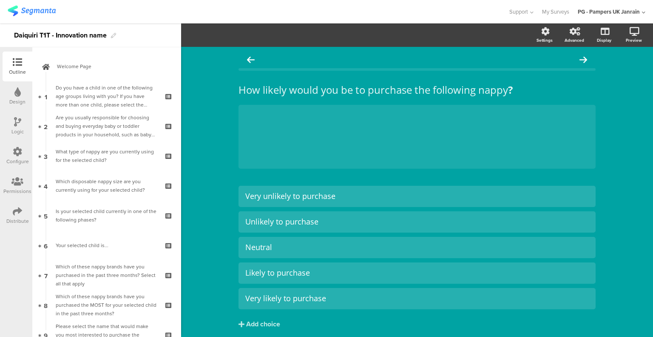
click at [19, 156] on icon at bounding box center [17, 151] width 9 height 9
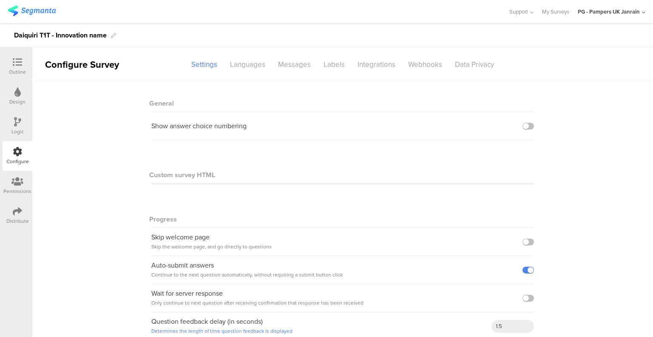
click at [249, 66] on div "Languages" at bounding box center [248, 64] width 48 height 15
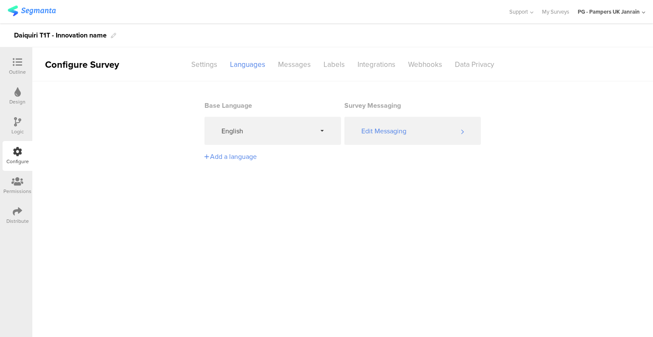
click at [218, 67] on div "Settings" at bounding box center [204, 64] width 39 height 15
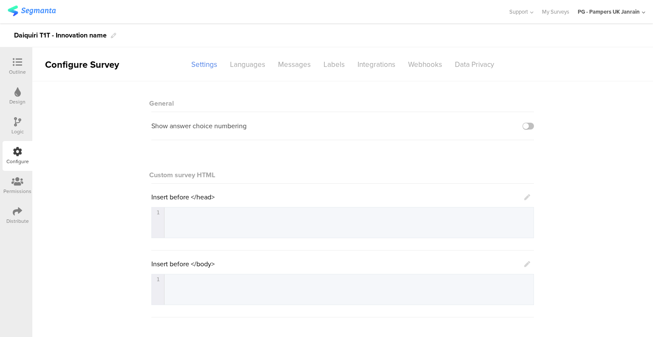
click at [297, 64] on div "Messages" at bounding box center [295, 64] width 46 height 15
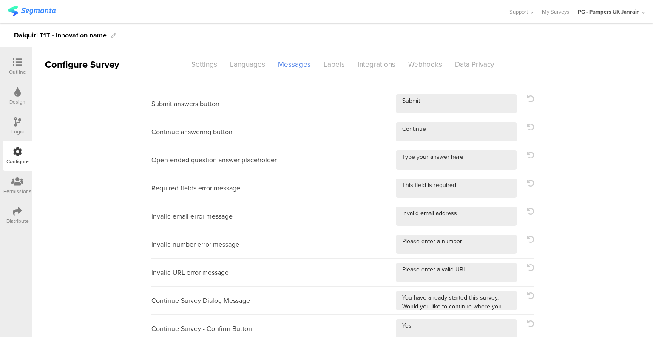
click at [376, 63] on div "Integrations" at bounding box center [376, 64] width 51 height 15
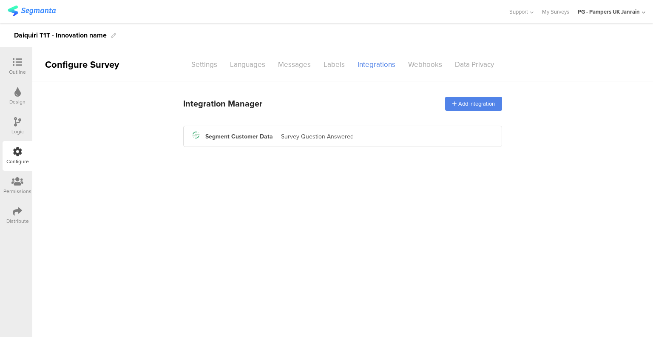
click at [349, 134] on div "Survey Question Answered" at bounding box center [317, 136] width 73 height 9
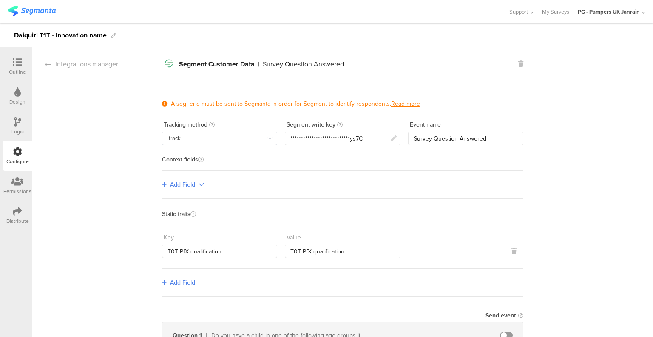
click at [29, 210] on div "Distribute" at bounding box center [18, 215] width 30 height 30
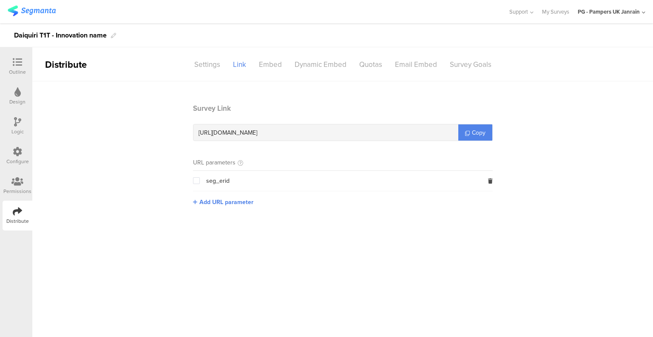
click at [478, 137] on link "Copy" at bounding box center [476, 132] width 34 height 16
click at [19, 68] on div "Outline" at bounding box center [17, 72] width 17 height 8
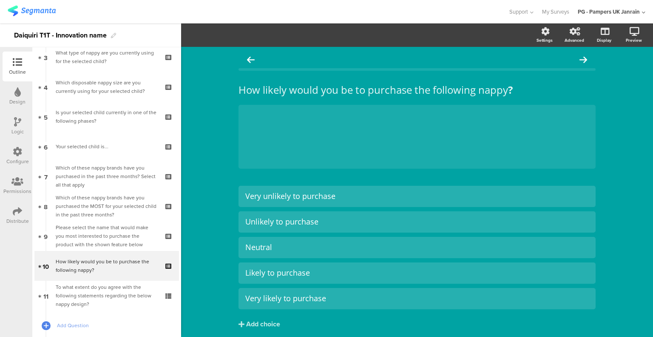
scroll to position [128, 0]
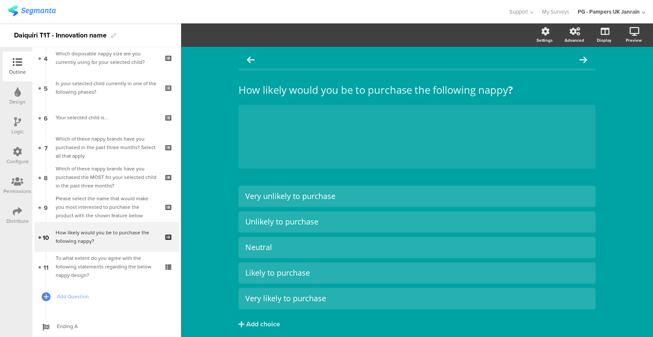
click at [103, 199] on div "Please select the name that would make you most interested to purchase the prod…" at bounding box center [107, 207] width 102 height 26
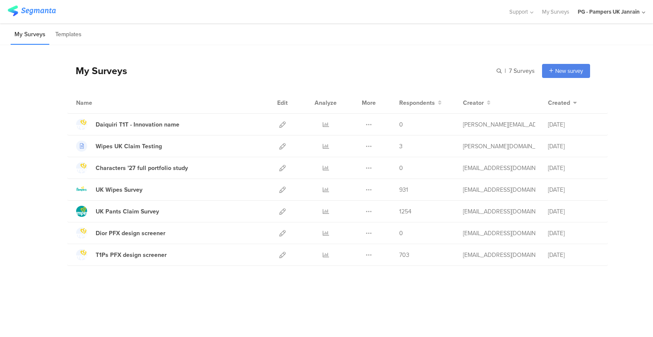
click at [282, 209] on icon at bounding box center [283, 211] width 6 height 6
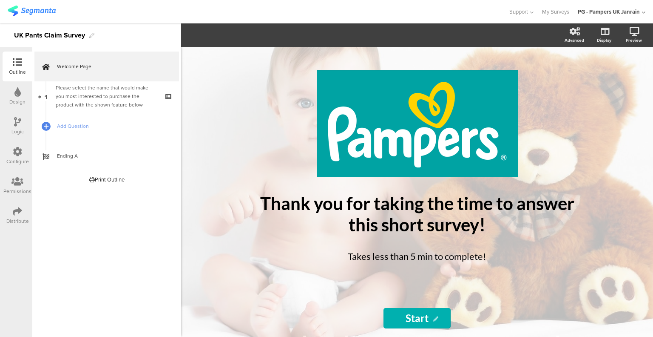
click at [92, 87] on div "Please select the name that would make you most interested to purchase the prod…" at bounding box center [107, 96] width 102 height 26
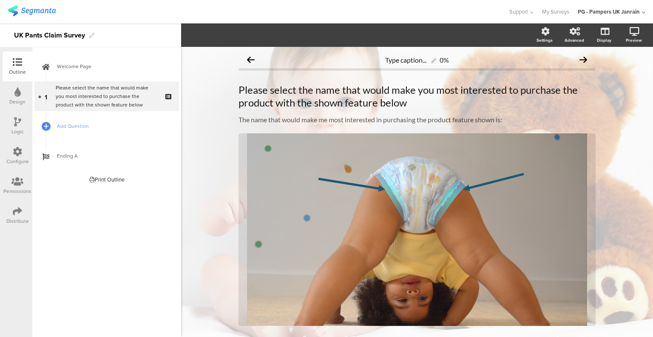
click at [320, 120] on div "The name that would make me most interested in purchasing the product feature s…" at bounding box center [418, 120] width 362 height 14
click at [320, 120] on p "The name that would make me most interested in purchasing the product feature s…" at bounding box center [417, 119] width 357 height 8
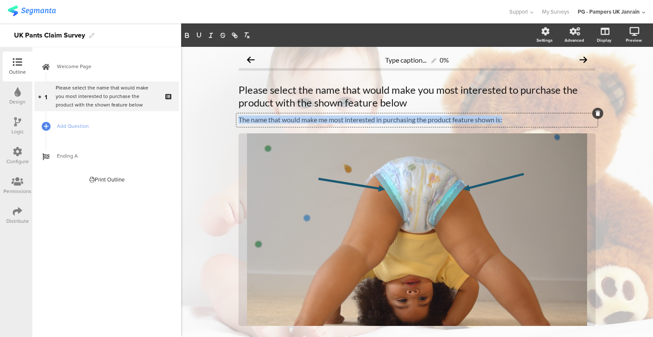
click at [320, 120] on p "The name that would make me most interested in purchasing the product feature s…" at bounding box center [417, 119] width 357 height 8
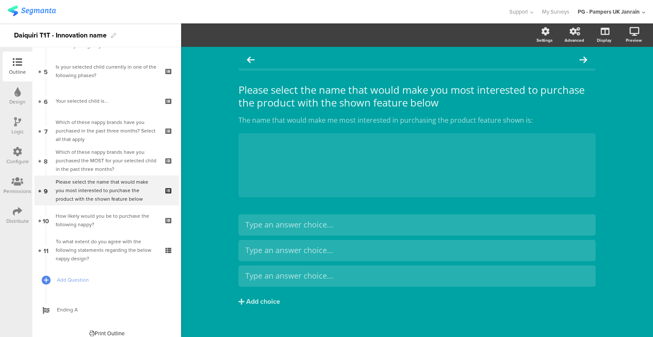
scroll to position [151, 0]
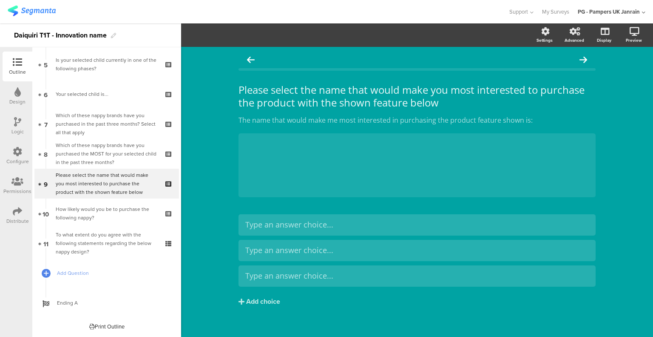
click at [106, 160] on div "Which of these nappy brands have you purchased the MOST for your selected child…" at bounding box center [107, 154] width 102 height 26
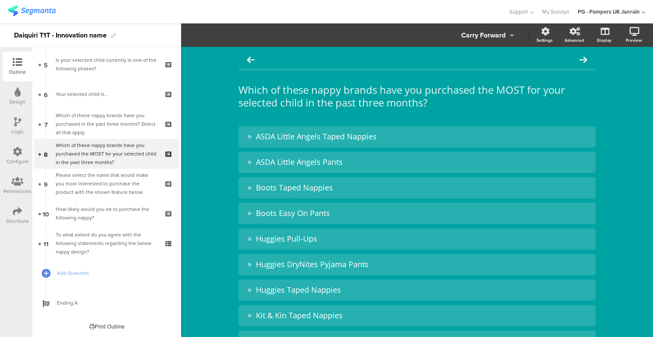
click at [120, 177] on div "Please select the name that would make you most interested to purchase the prod…" at bounding box center [107, 184] width 102 height 26
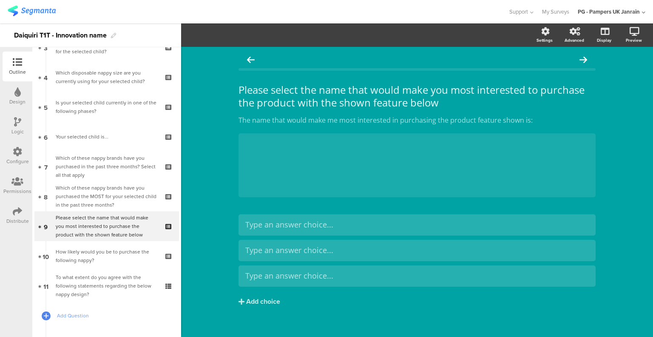
scroll to position [112, 0]
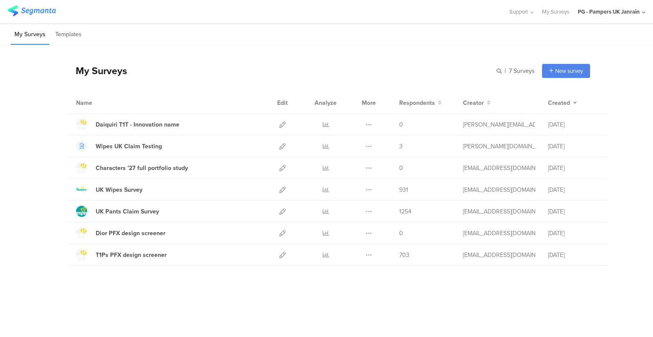
click at [280, 210] on icon at bounding box center [283, 211] width 6 height 6
click at [325, 210] on icon at bounding box center [326, 211] width 6 height 6
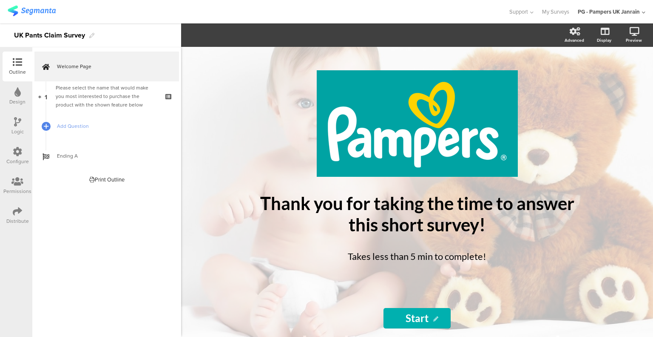
click at [115, 101] on div "Please select the name that would make you most interested to purchase the prod…" at bounding box center [107, 96] width 102 height 26
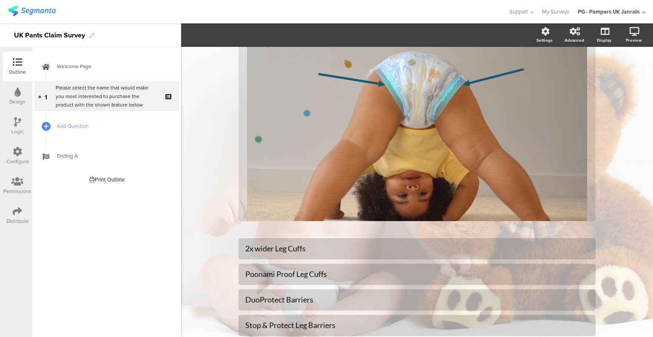
scroll to position [106, 0]
